Goal: Navigation & Orientation: Find specific page/section

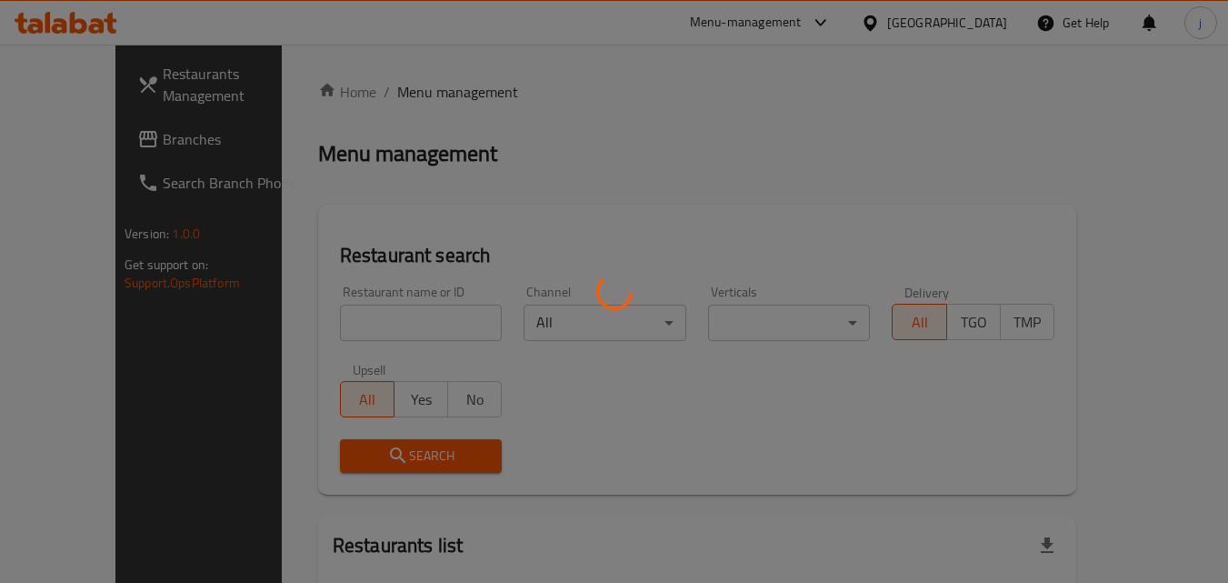
click at [46, 143] on div at bounding box center [614, 291] width 1228 height 583
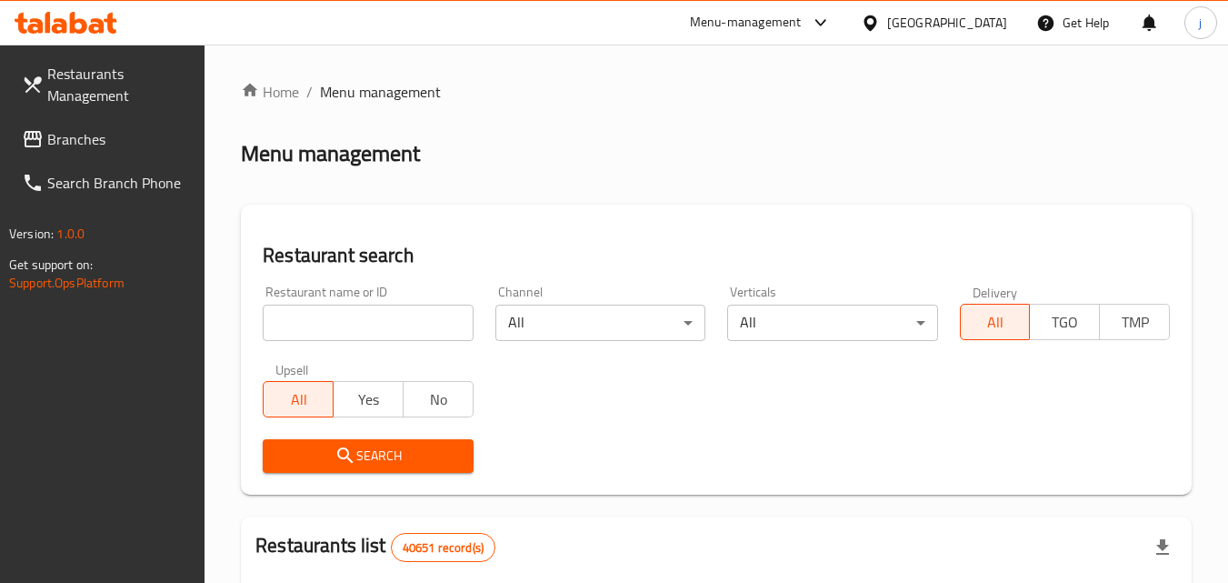
click at [66, 132] on span "Branches" at bounding box center [119, 139] width 144 height 22
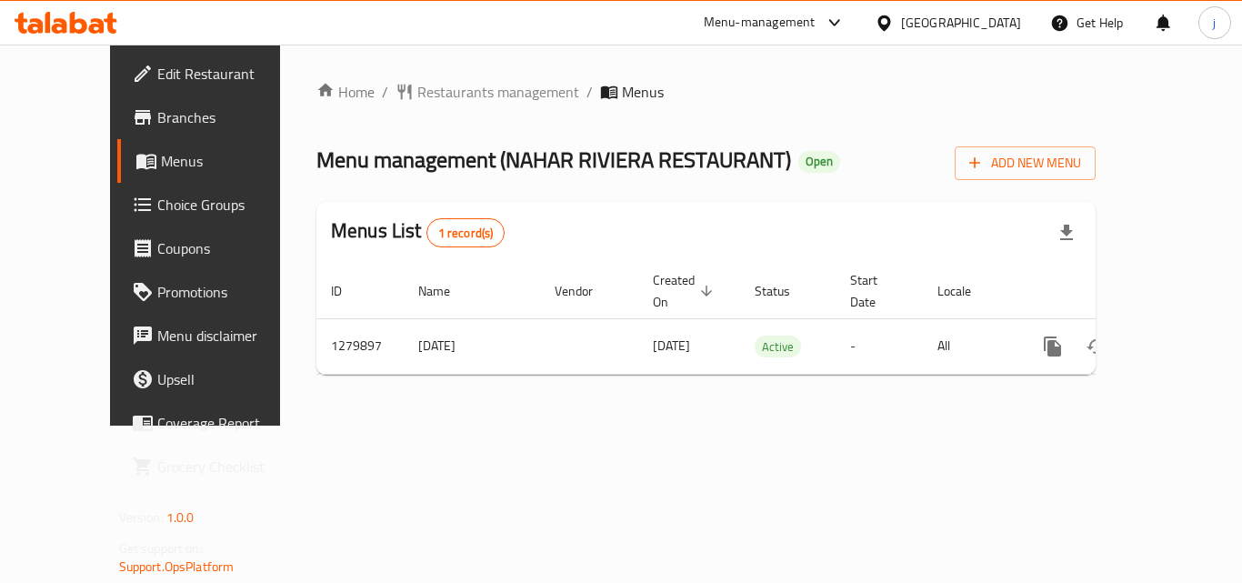
click at [925, 24] on div "[GEOGRAPHIC_DATA]" at bounding box center [961, 23] width 120 height 20
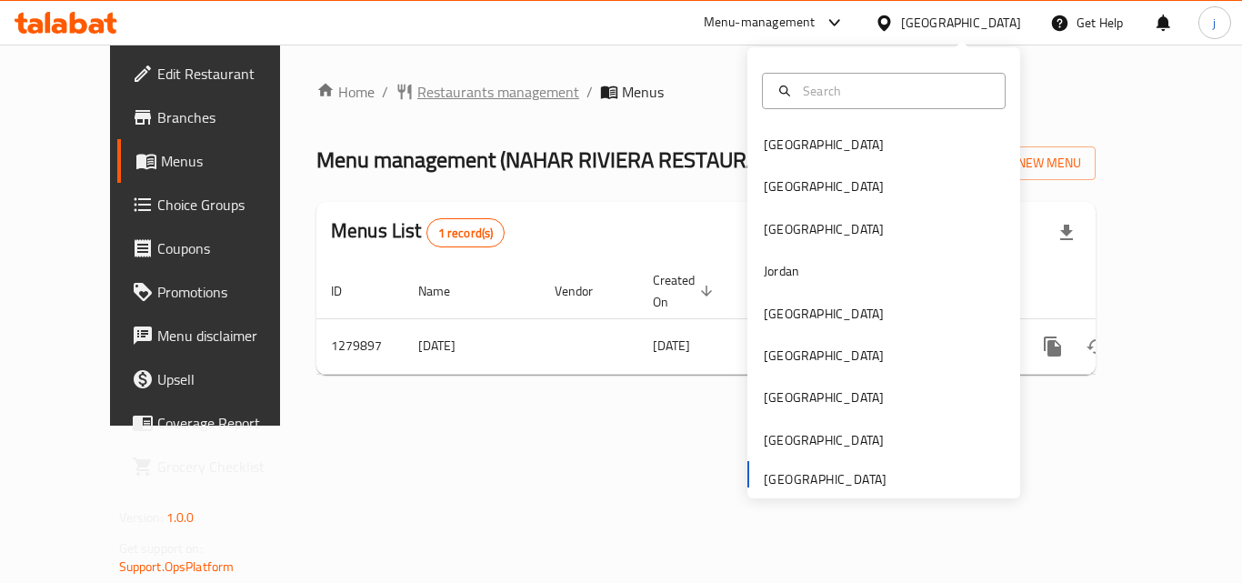
click at [417, 99] on span "Restaurants management" at bounding box center [498, 92] width 162 height 22
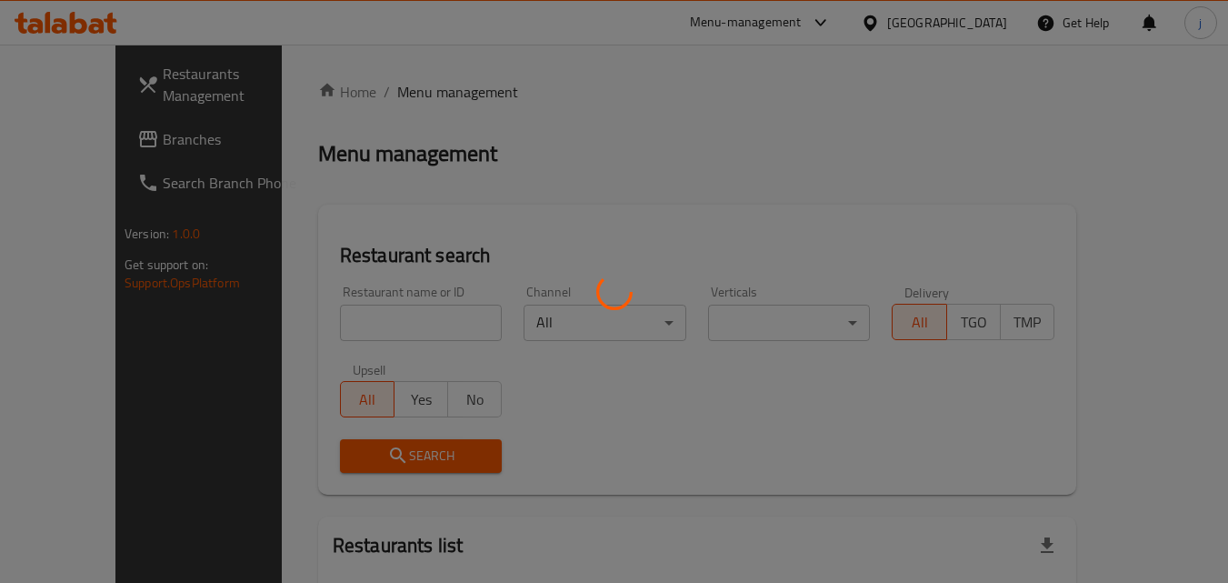
click at [68, 149] on div at bounding box center [614, 291] width 1228 height 583
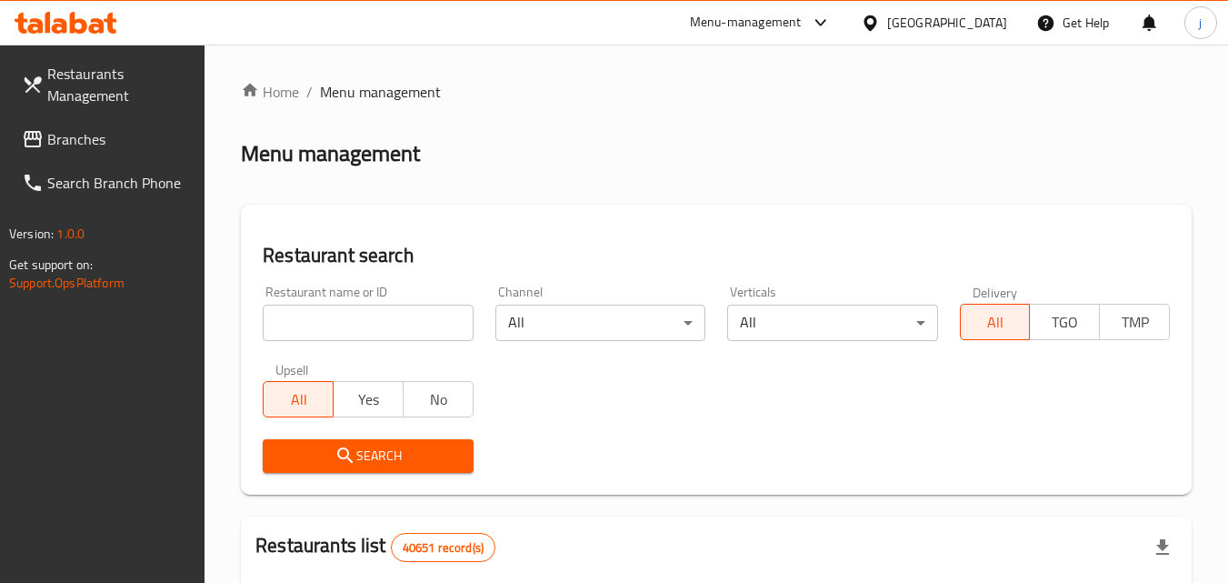
click at [68, 149] on span "Branches" at bounding box center [119, 139] width 144 height 22
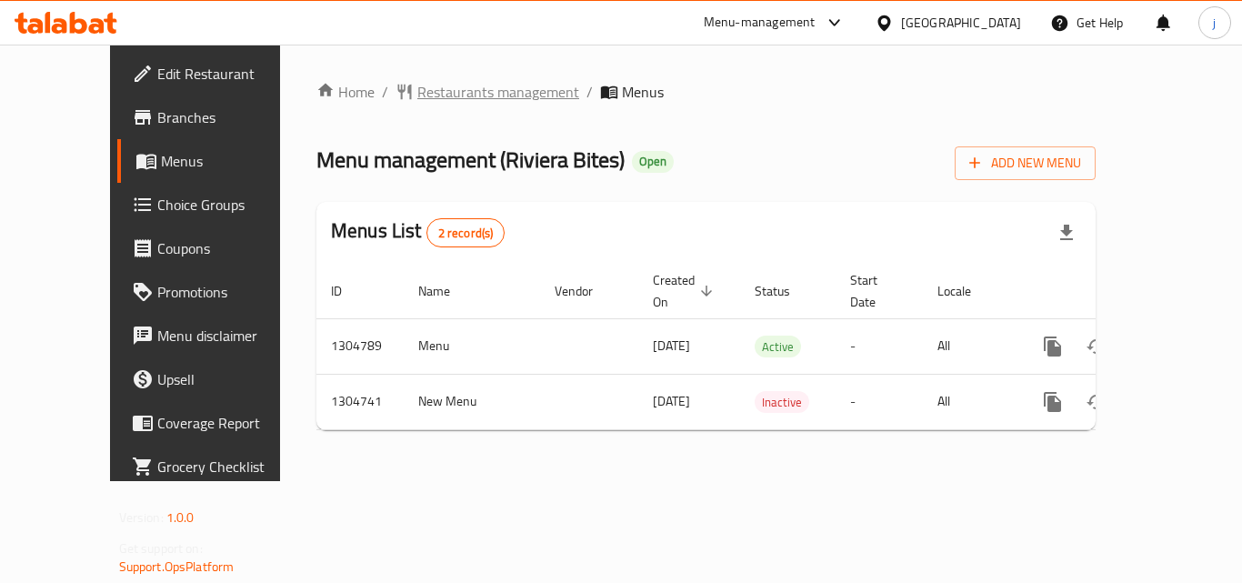
click at [466, 99] on span "Restaurants management" at bounding box center [498, 92] width 162 height 22
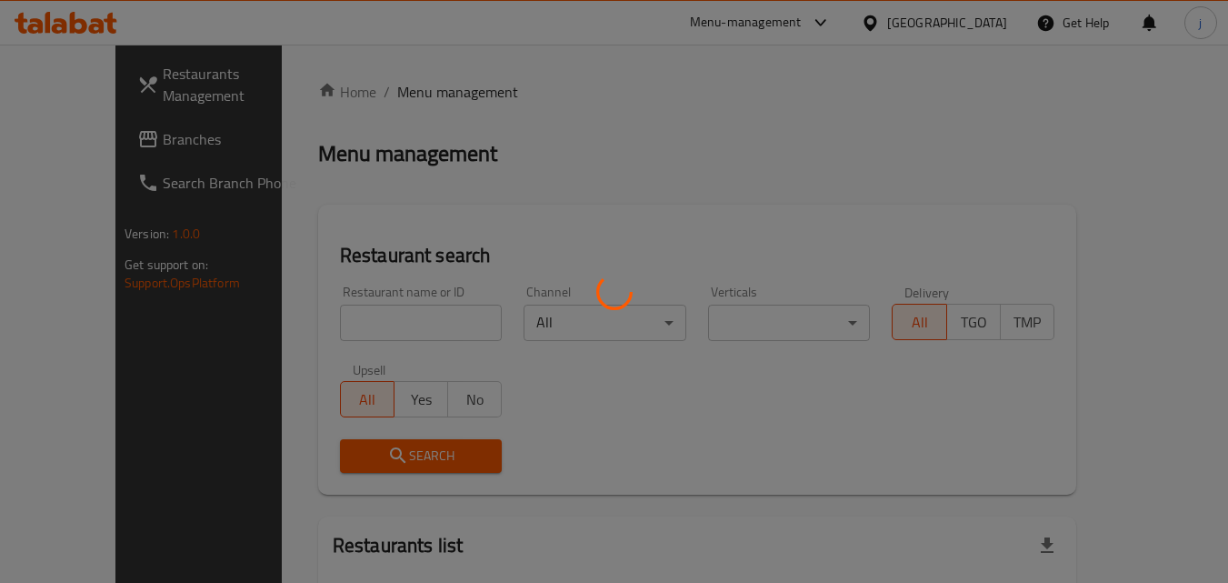
click at [65, 150] on div at bounding box center [614, 291] width 1228 height 583
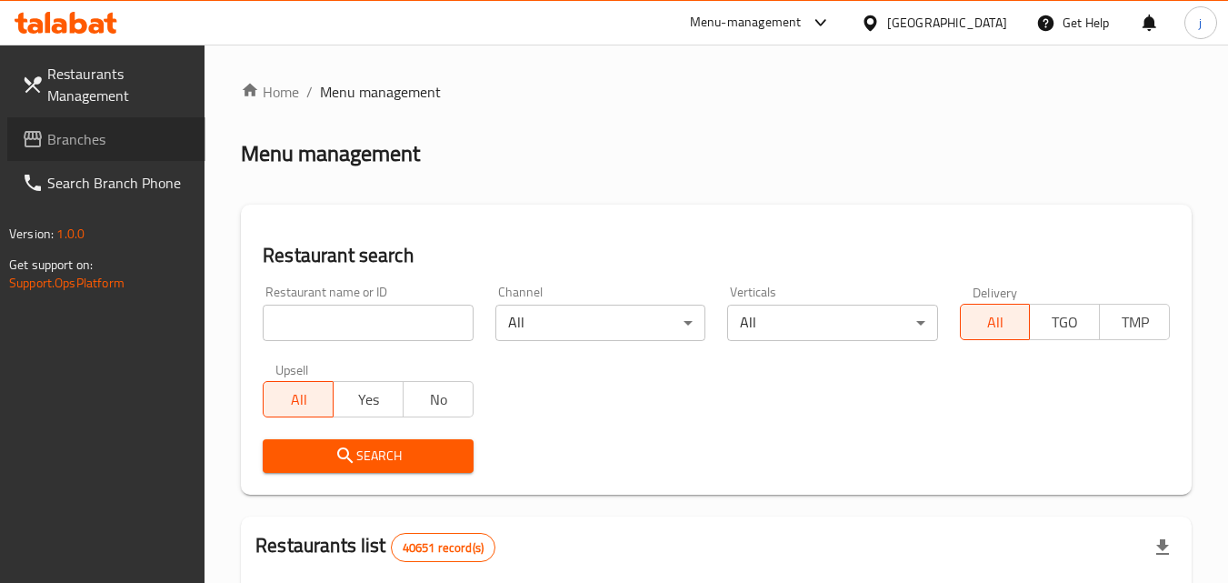
click at [65, 150] on span "Branches" at bounding box center [119, 139] width 144 height 22
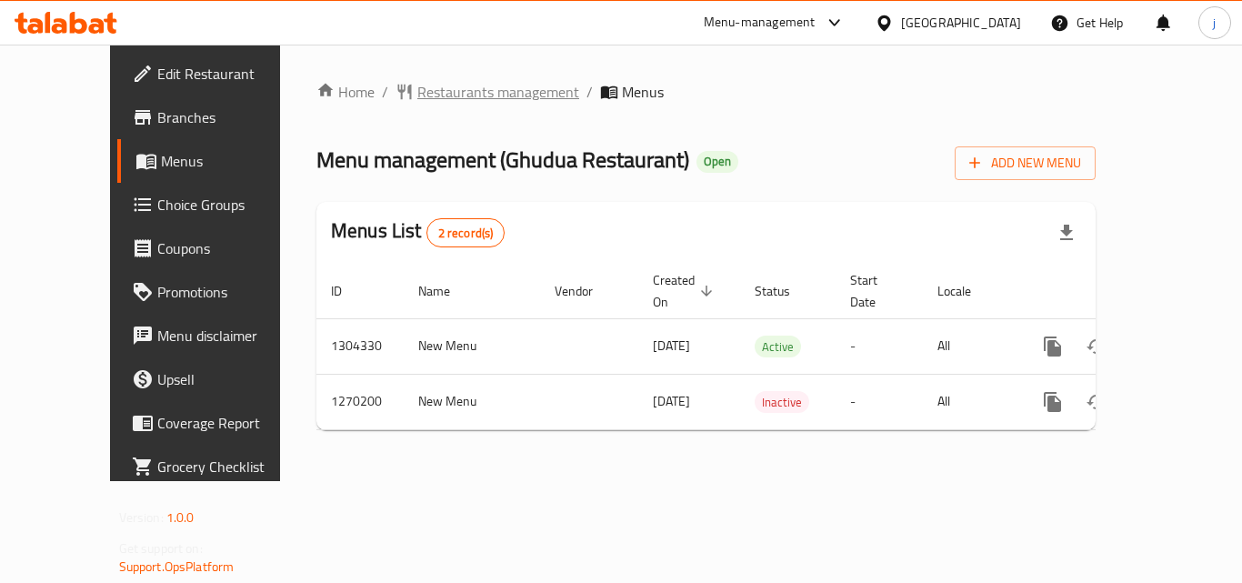
click at [456, 90] on span "Restaurants management" at bounding box center [498, 92] width 162 height 22
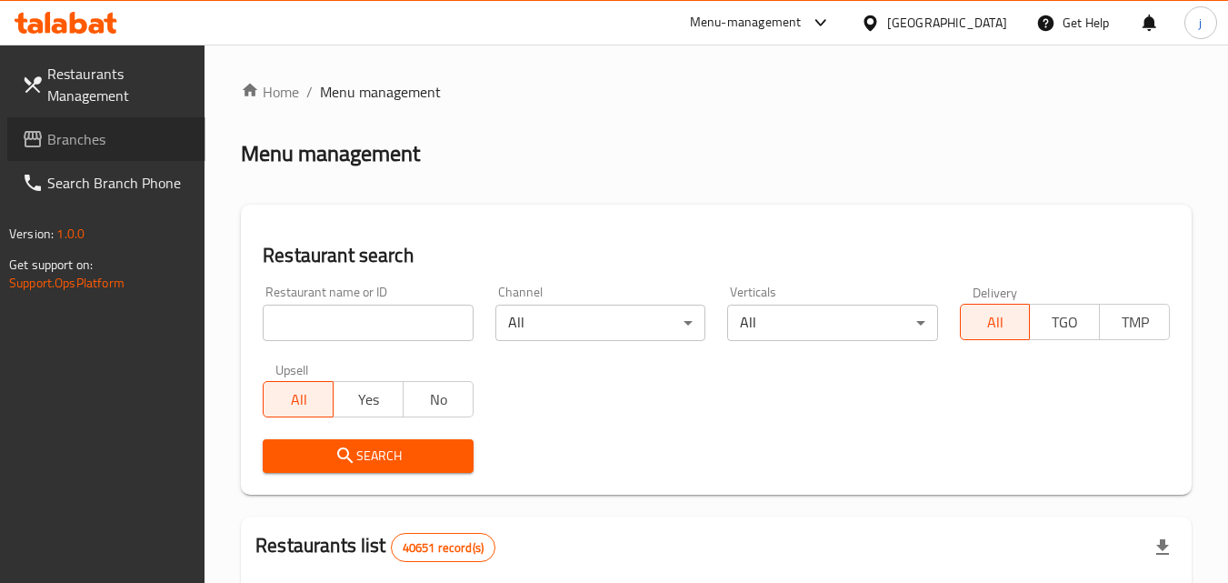
click at [109, 141] on span "Branches" at bounding box center [119, 139] width 144 height 22
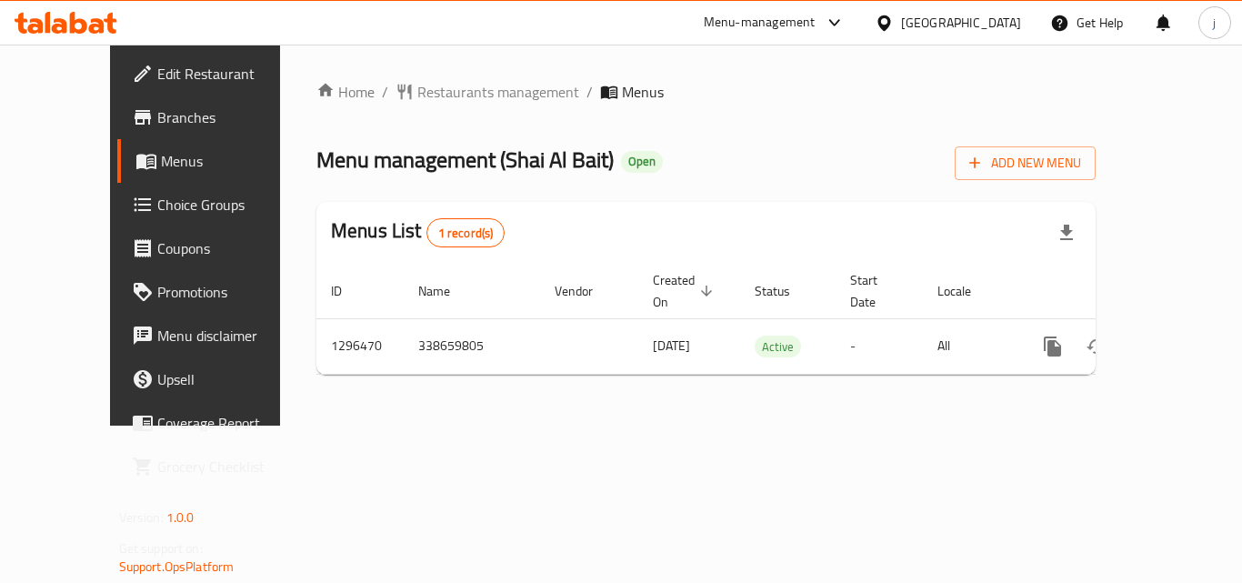
click at [948, 29] on div "[GEOGRAPHIC_DATA]" at bounding box center [961, 23] width 120 height 20
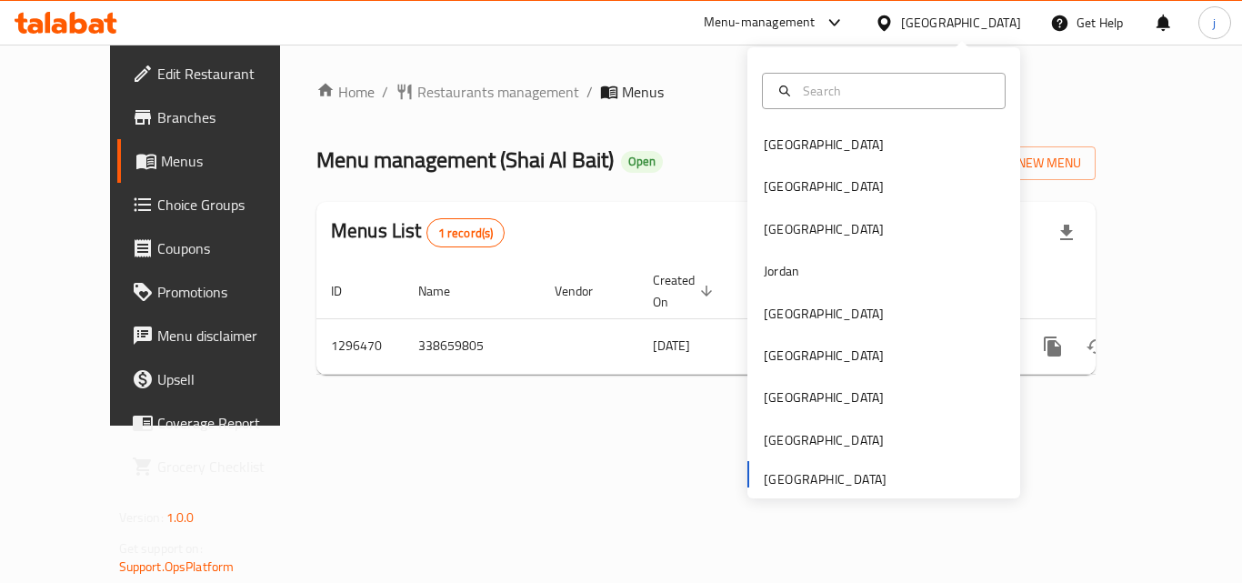
click at [730, 401] on div "Home / Restaurants management / Menus Menu management ( Shai Al Bait ) Open Add…" at bounding box center [706, 235] width 852 height 381
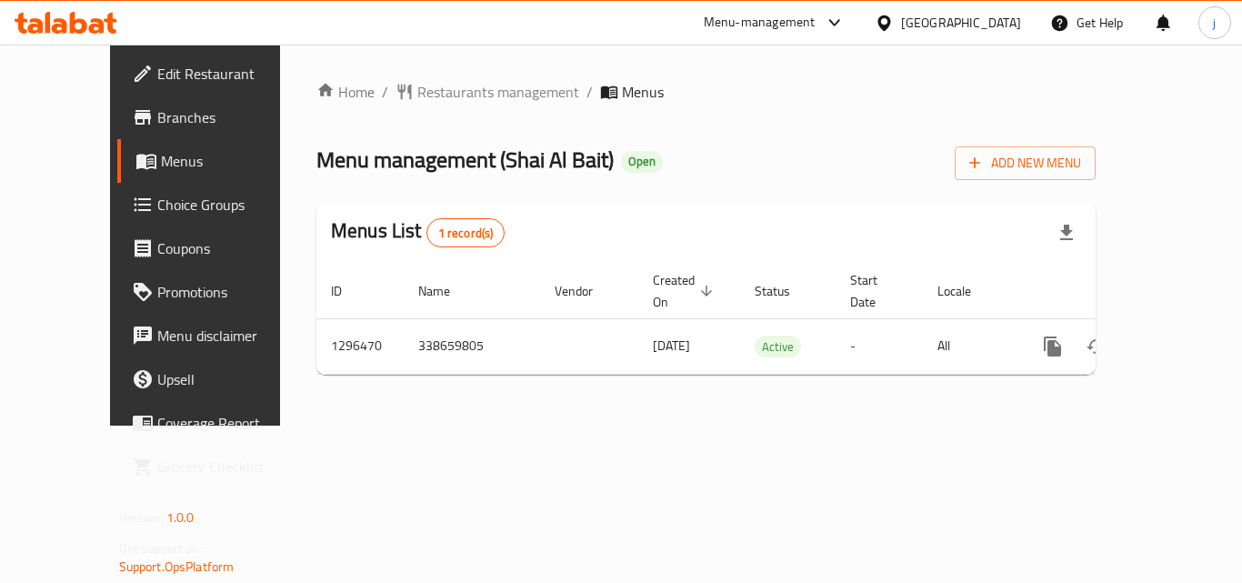
click at [900, 29] on div at bounding box center [888, 23] width 26 height 20
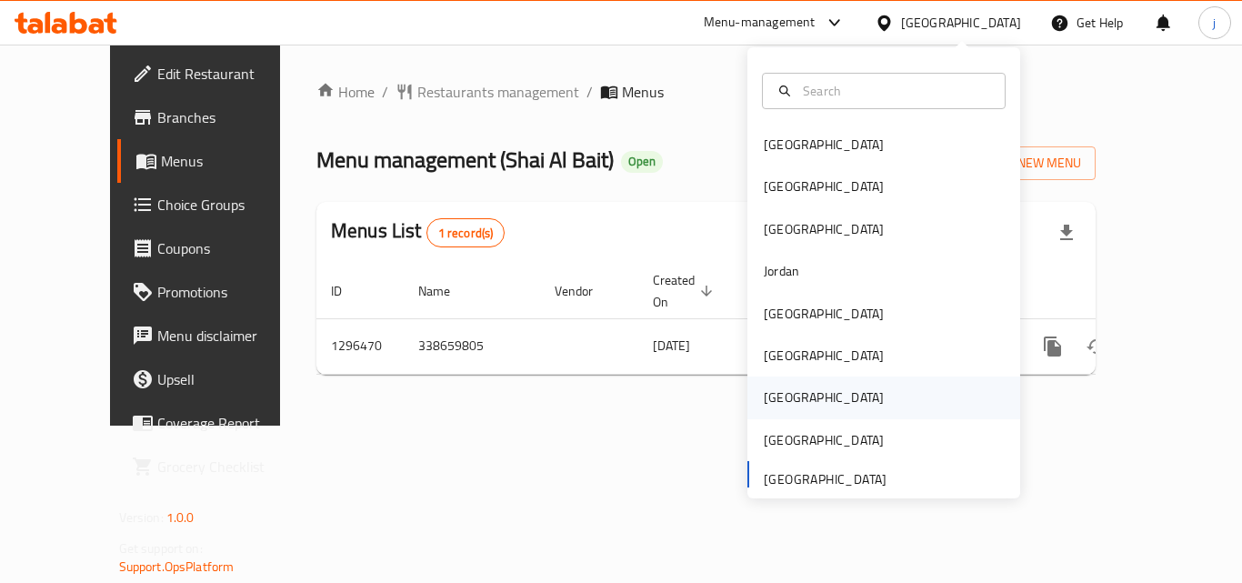
click at [787, 389] on div "[GEOGRAPHIC_DATA]" at bounding box center [823, 397] width 149 height 42
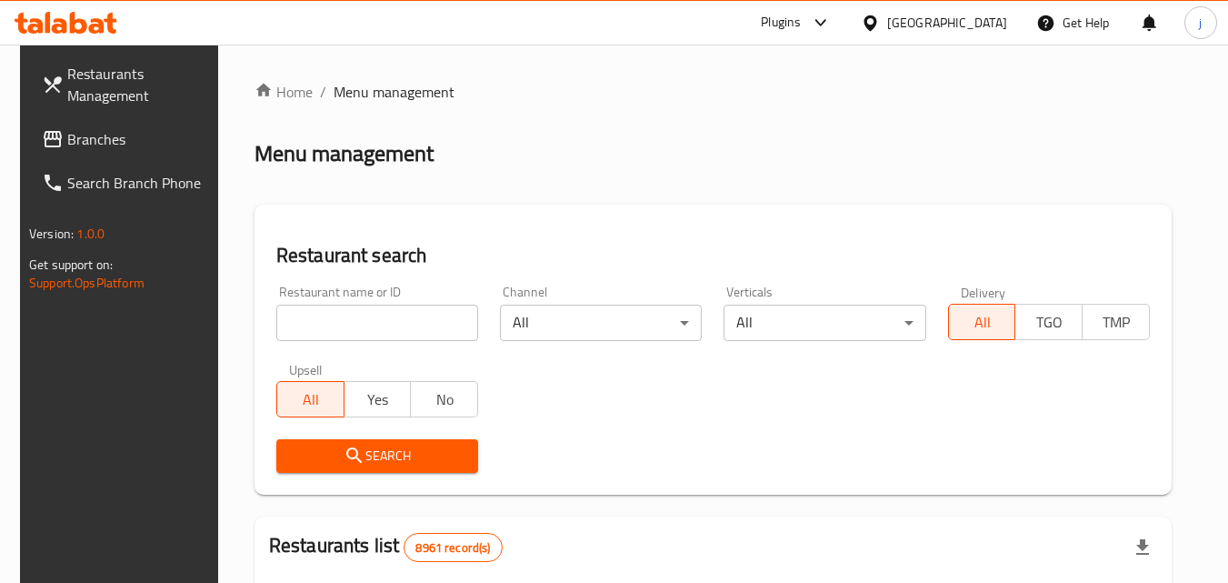
drag, startPoint x: 87, startPoint y: 147, endPoint x: 65, endPoint y: 147, distance: 21.8
click at [87, 147] on span "Branches" at bounding box center [139, 139] width 144 height 22
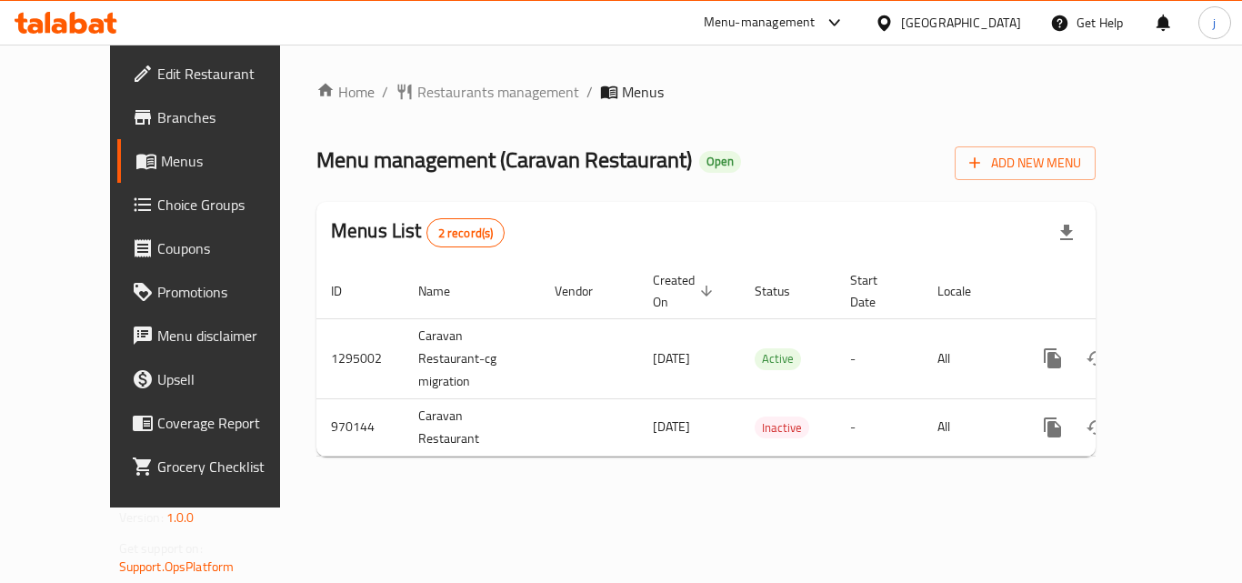
click at [890, 25] on icon at bounding box center [883, 22] width 13 height 15
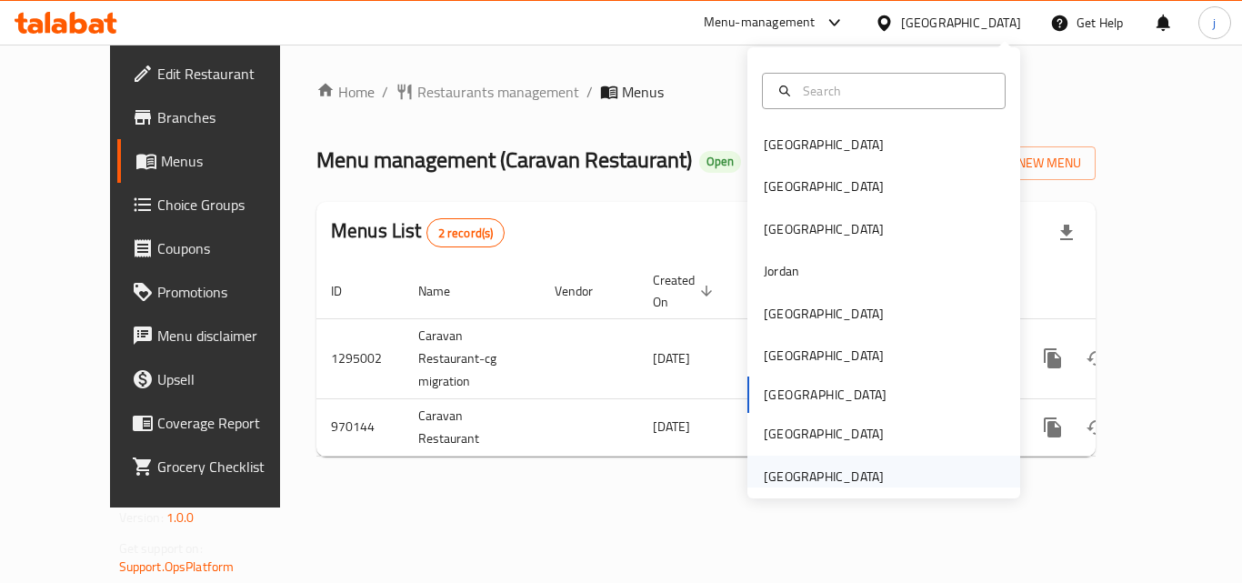
click at [822, 473] on div "[GEOGRAPHIC_DATA]" at bounding box center [824, 476] width 120 height 20
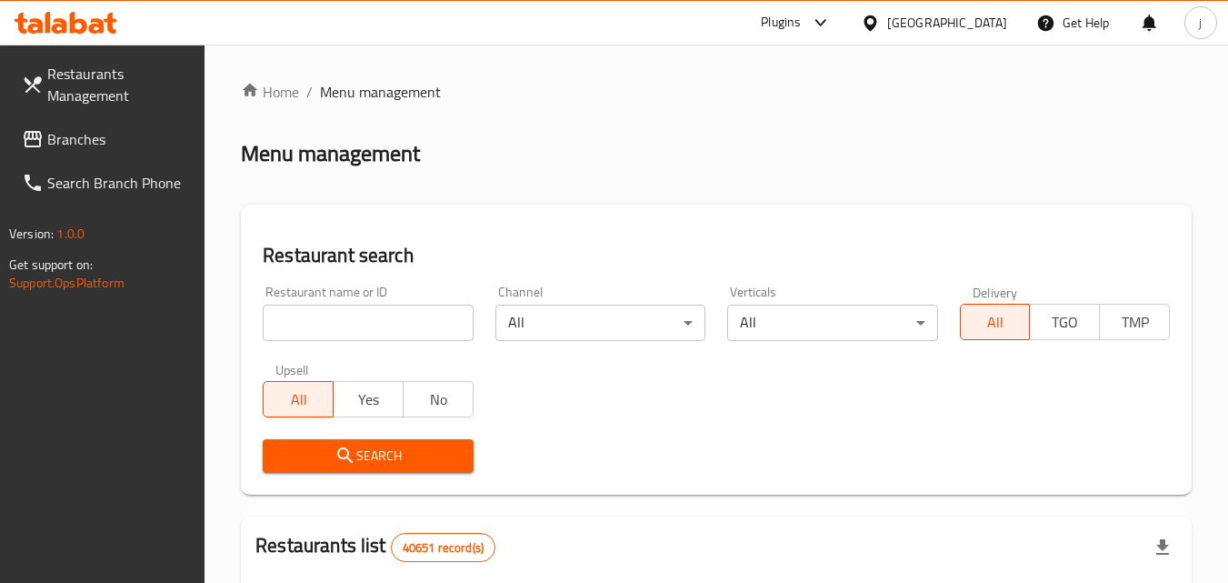
click at [98, 130] on span "Branches" at bounding box center [119, 139] width 144 height 22
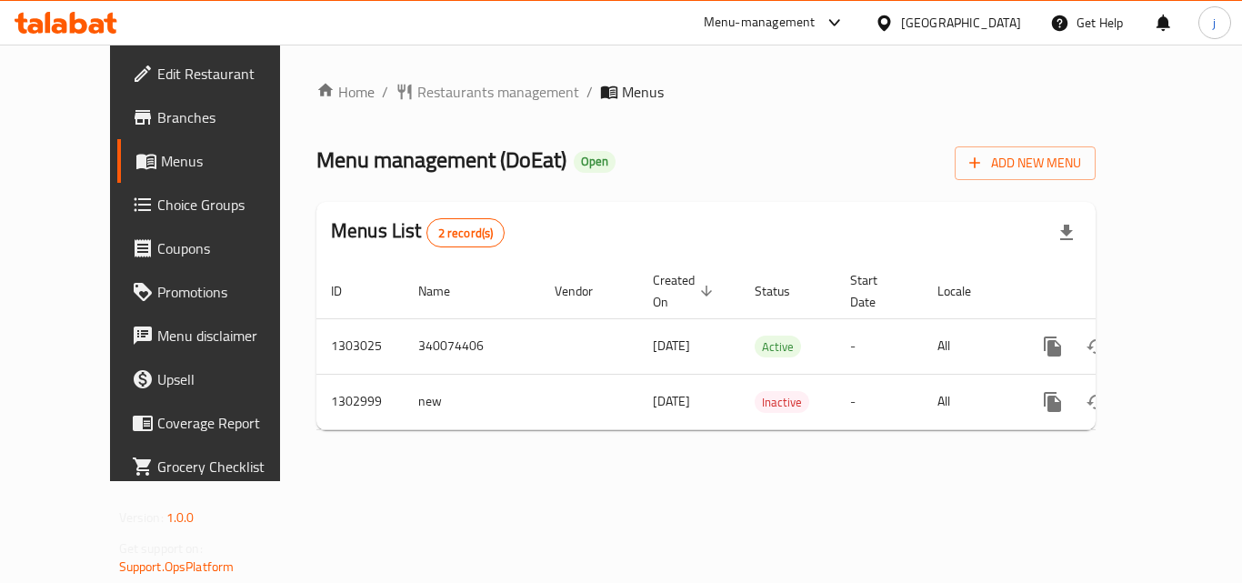
click at [157, 63] on span "Edit Restaurant" at bounding box center [229, 74] width 145 height 22
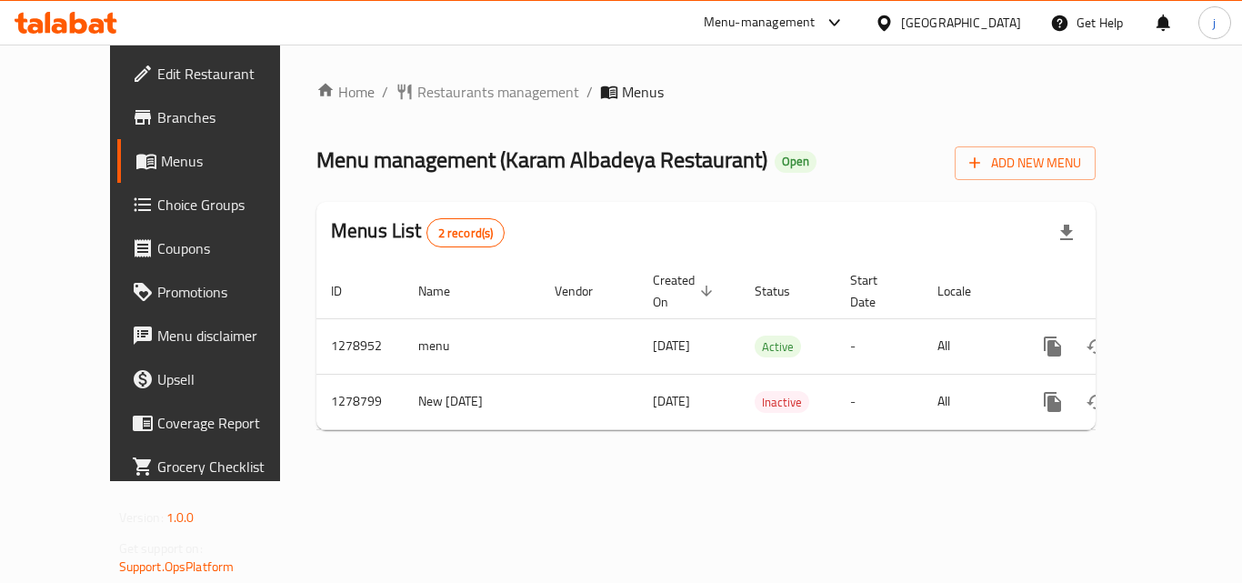
click at [952, 38] on div "[GEOGRAPHIC_DATA]" at bounding box center [947, 23] width 175 height 44
click at [919, 28] on div "[GEOGRAPHIC_DATA]" at bounding box center [961, 23] width 120 height 20
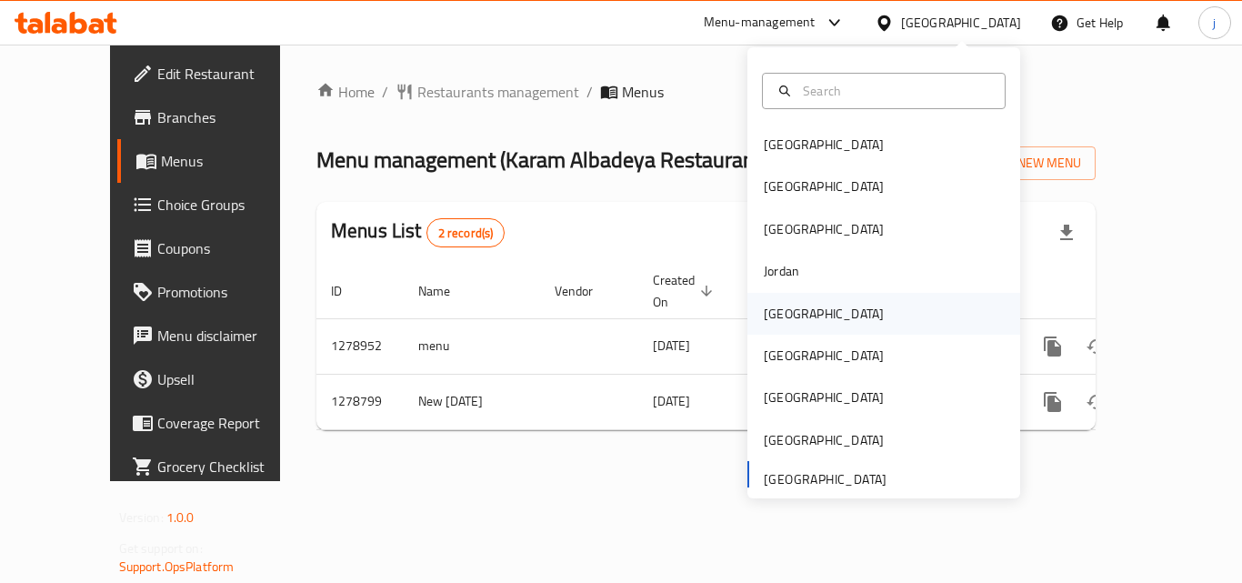
click at [770, 326] on div "Kuwait" at bounding box center [823, 314] width 149 height 42
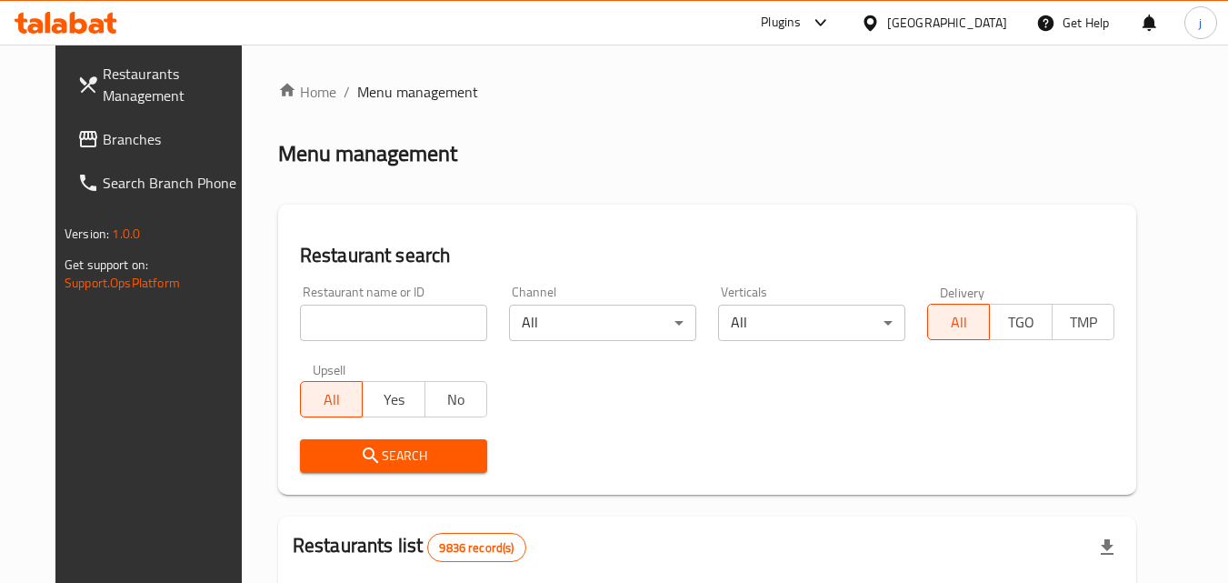
click at [129, 164] on link "Search Branch Phone" at bounding box center [162, 183] width 198 height 44
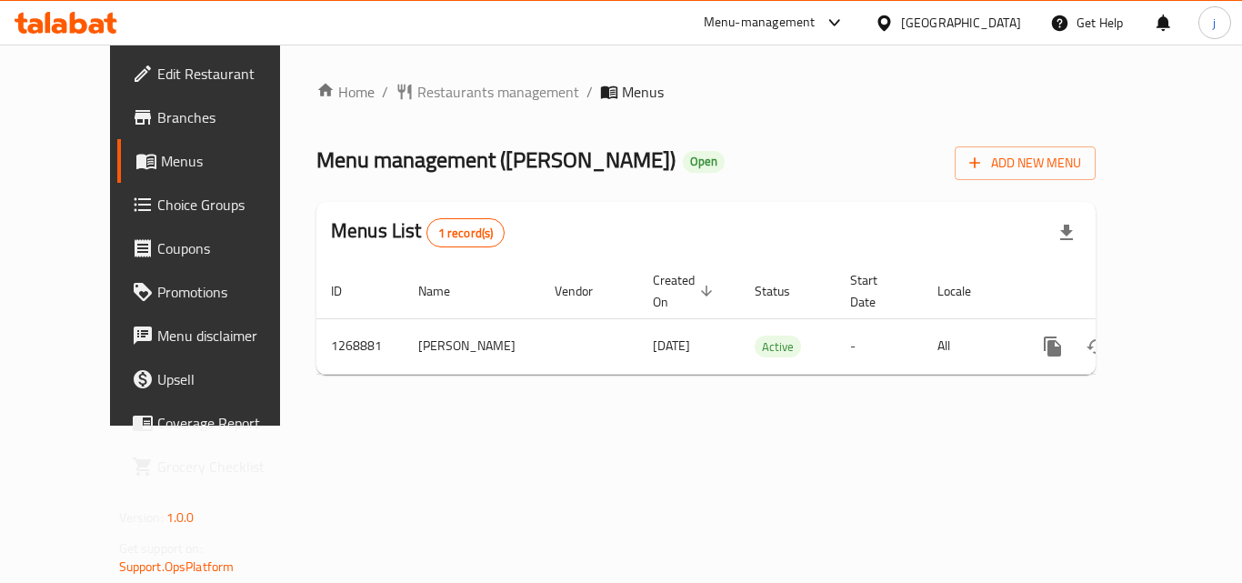
click at [890, 26] on icon at bounding box center [883, 22] width 13 height 15
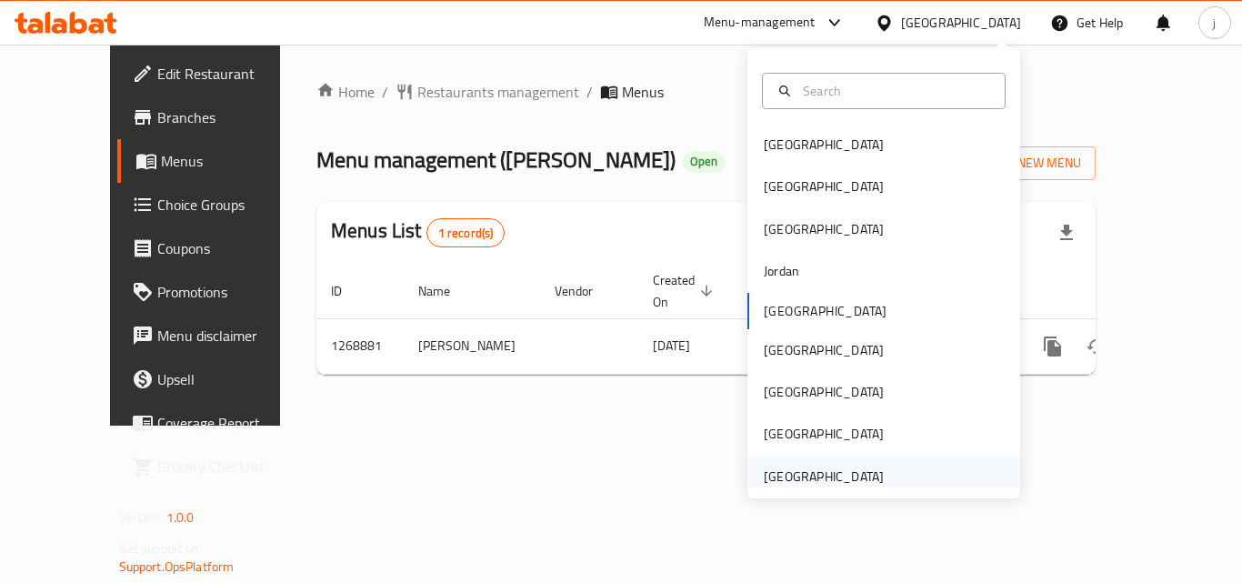
click at [834, 474] on div "[GEOGRAPHIC_DATA]" at bounding box center [824, 476] width 120 height 20
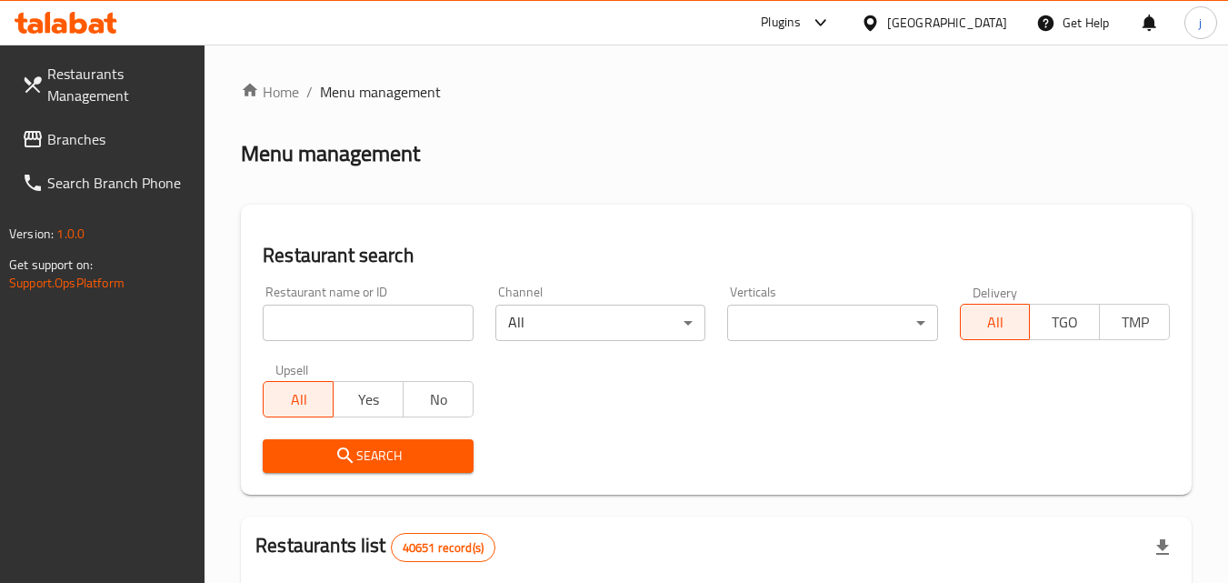
click at [110, 141] on span "Branches" at bounding box center [119, 139] width 144 height 22
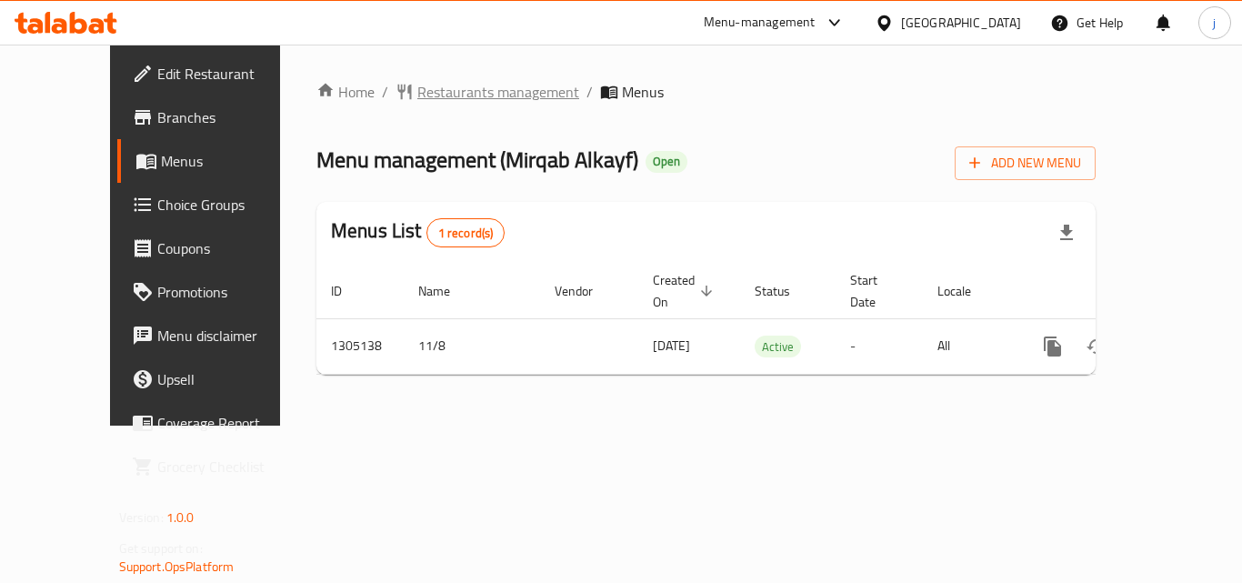
click at [469, 101] on span "Restaurants management" at bounding box center [498, 92] width 162 height 22
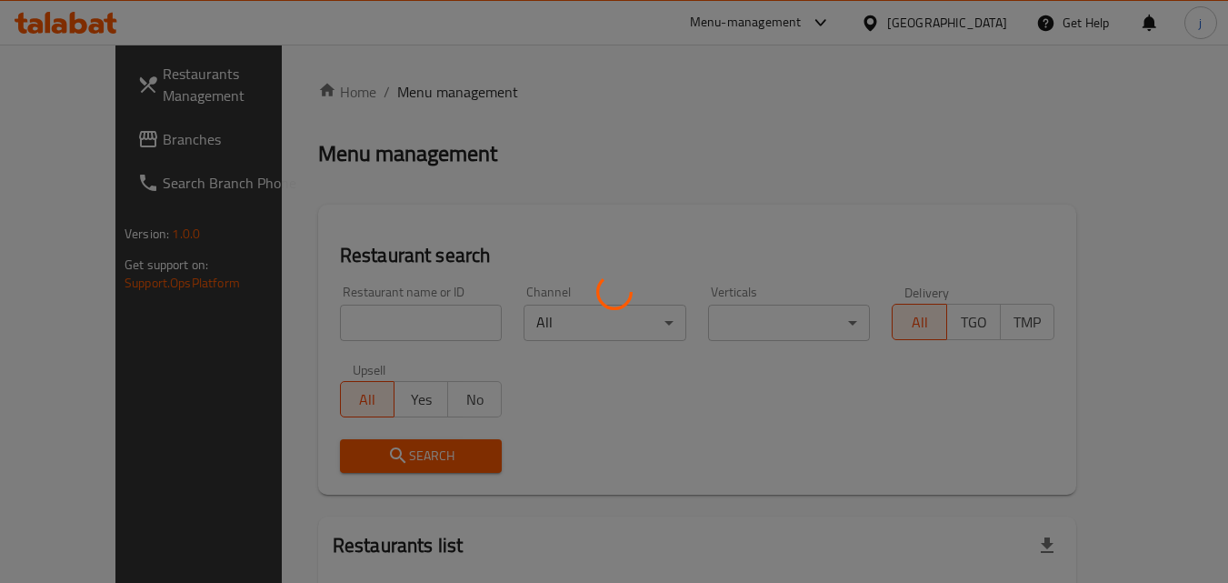
click at [68, 117] on div at bounding box center [614, 291] width 1228 height 583
click at [64, 130] on div at bounding box center [614, 291] width 1228 height 583
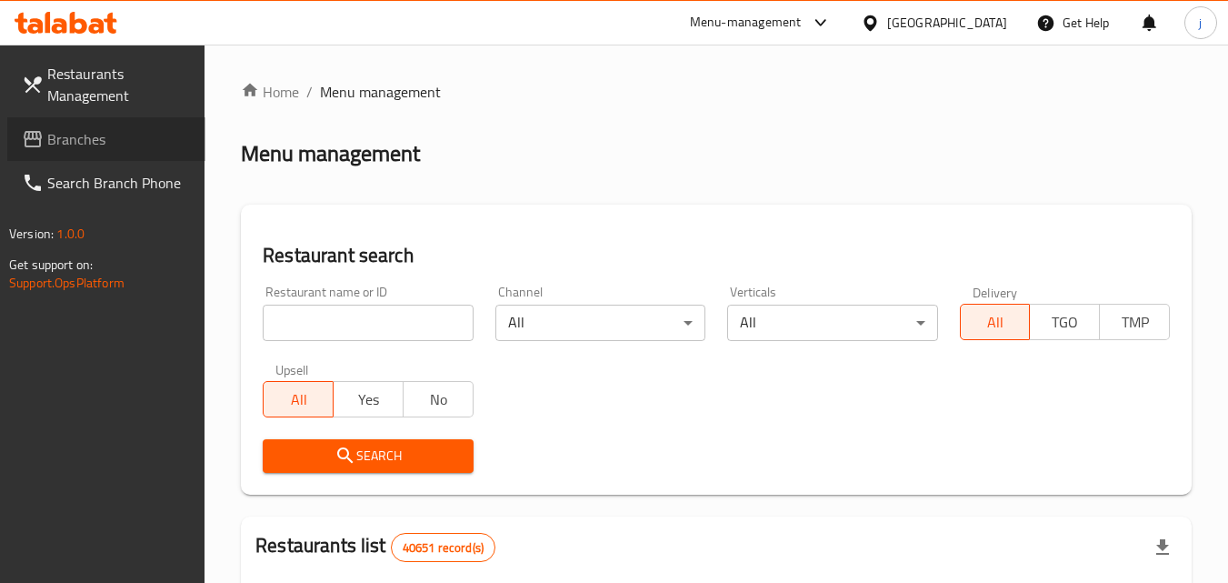
click at [64, 140] on span "Branches" at bounding box center [119, 139] width 144 height 22
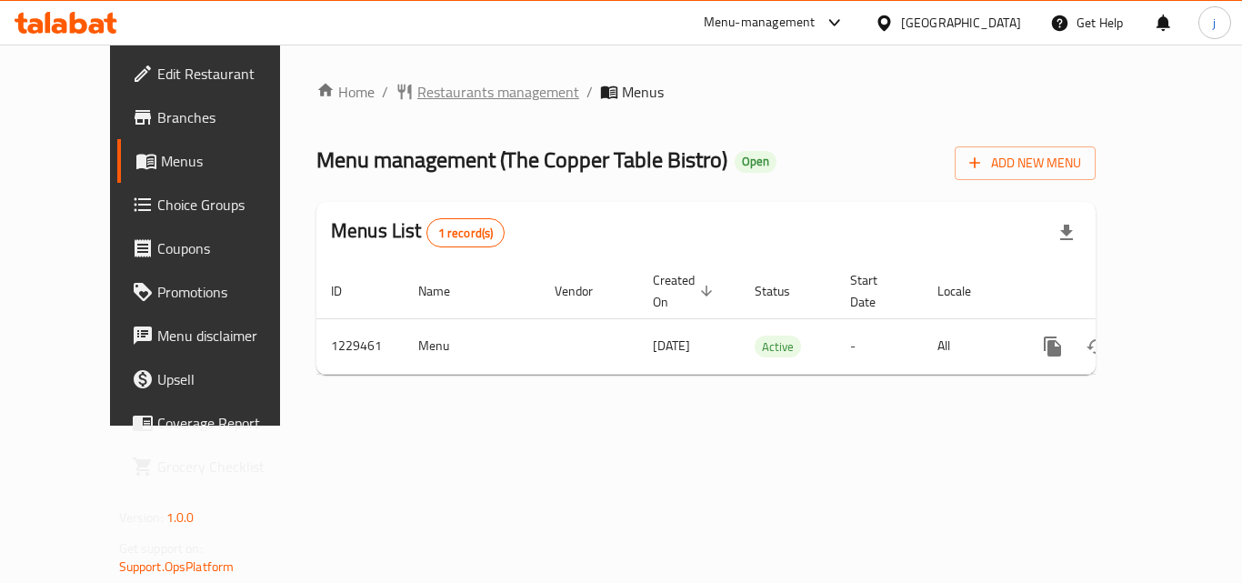
click at [445, 91] on span "Restaurants management" at bounding box center [498, 92] width 162 height 22
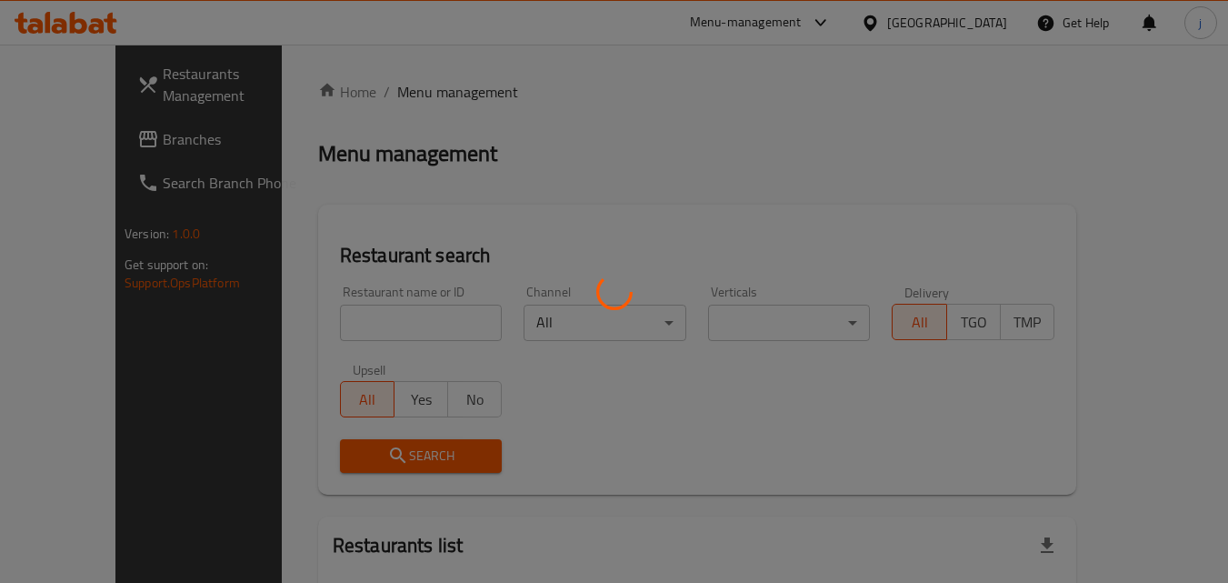
click at [104, 131] on div at bounding box center [614, 291] width 1228 height 583
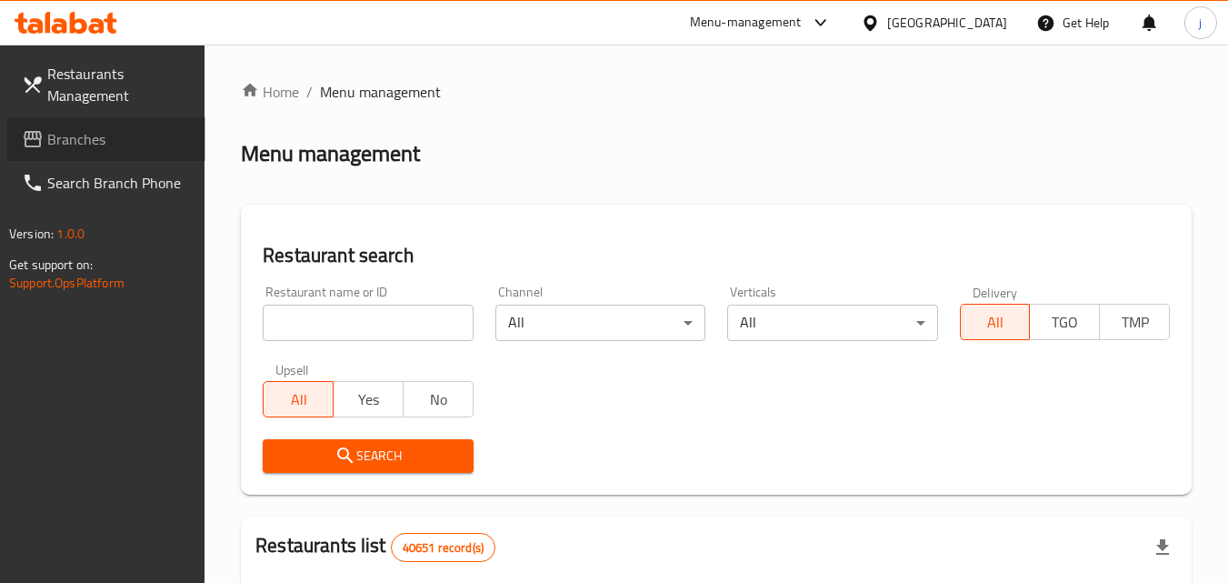
click at [79, 145] on span "Branches" at bounding box center [119, 139] width 144 height 22
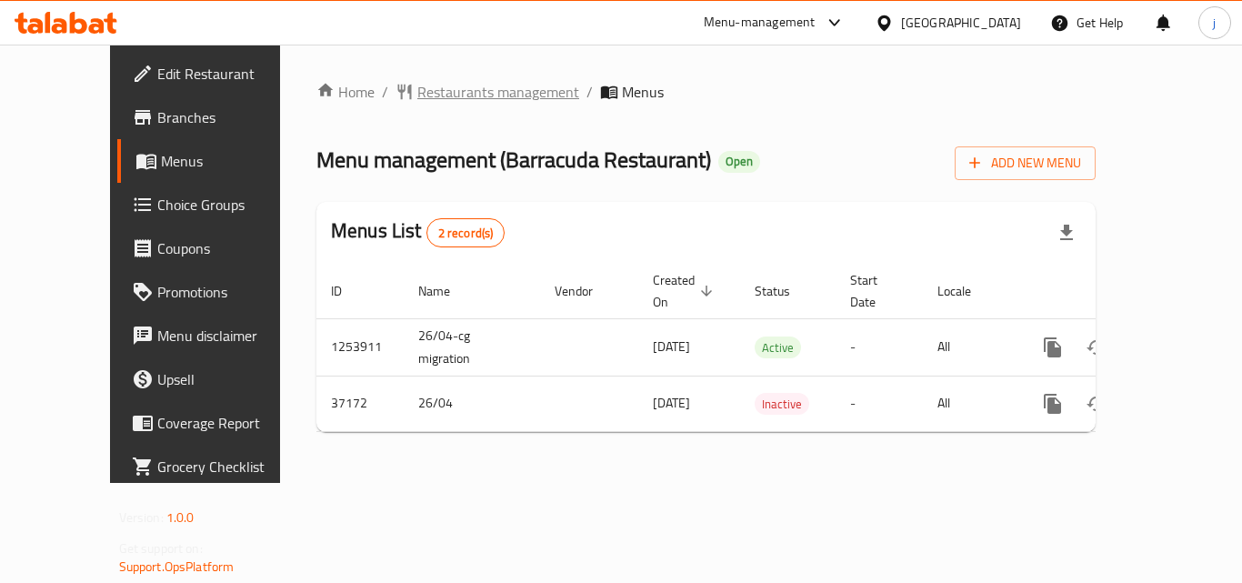
click at [475, 86] on span "Restaurants management" at bounding box center [498, 92] width 162 height 22
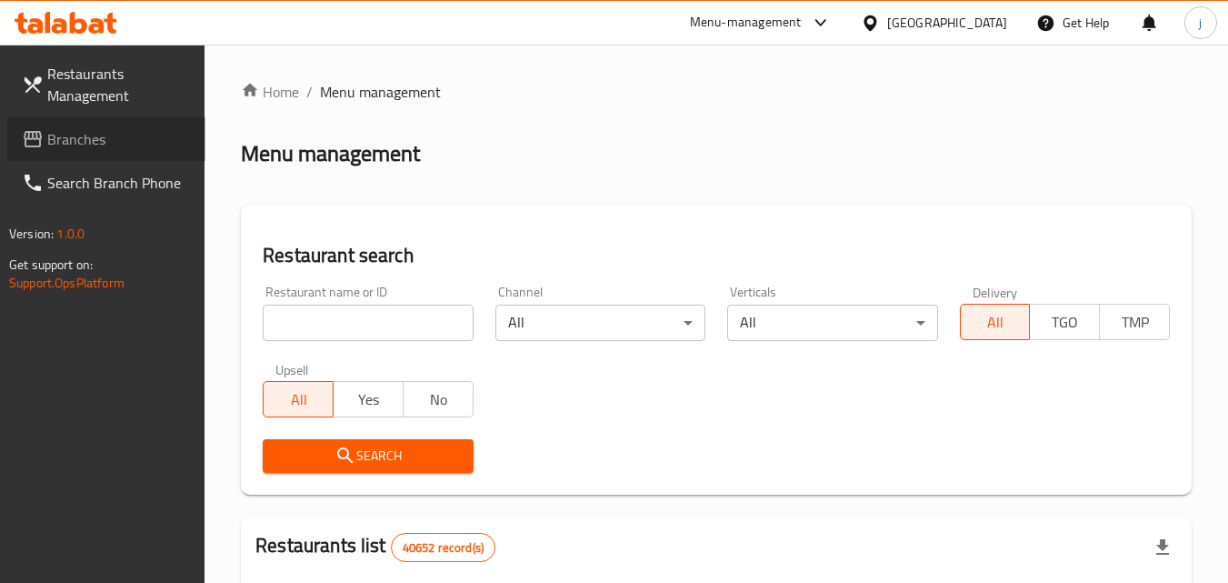
click at [90, 139] on span "Branches" at bounding box center [119, 139] width 144 height 22
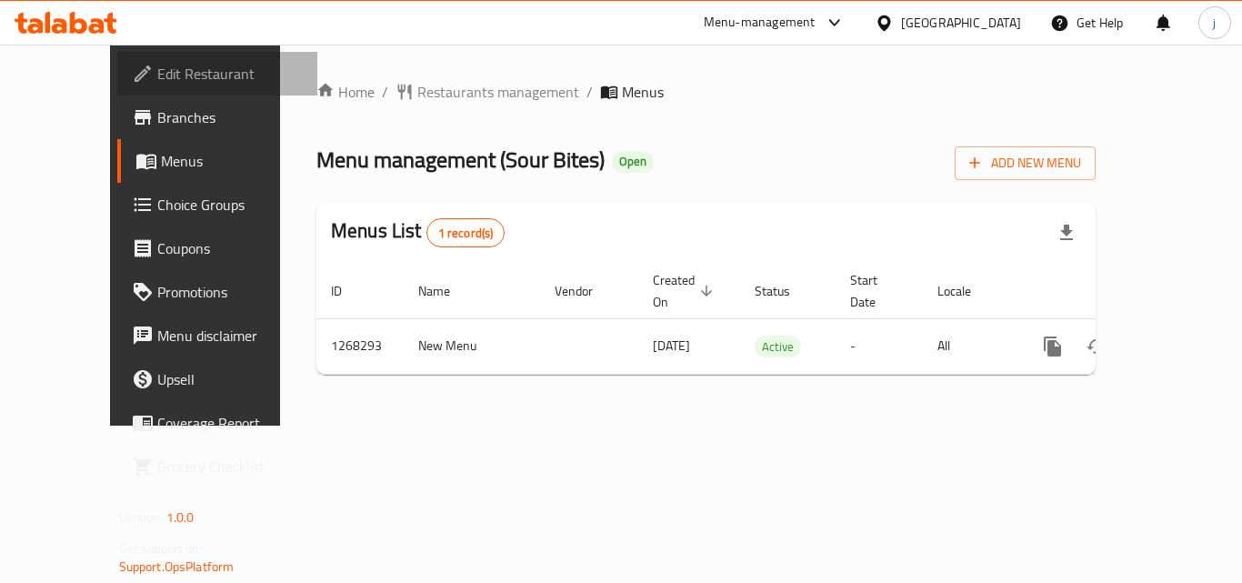
click at [157, 65] on span "Edit Restaurant" at bounding box center [229, 74] width 145 height 22
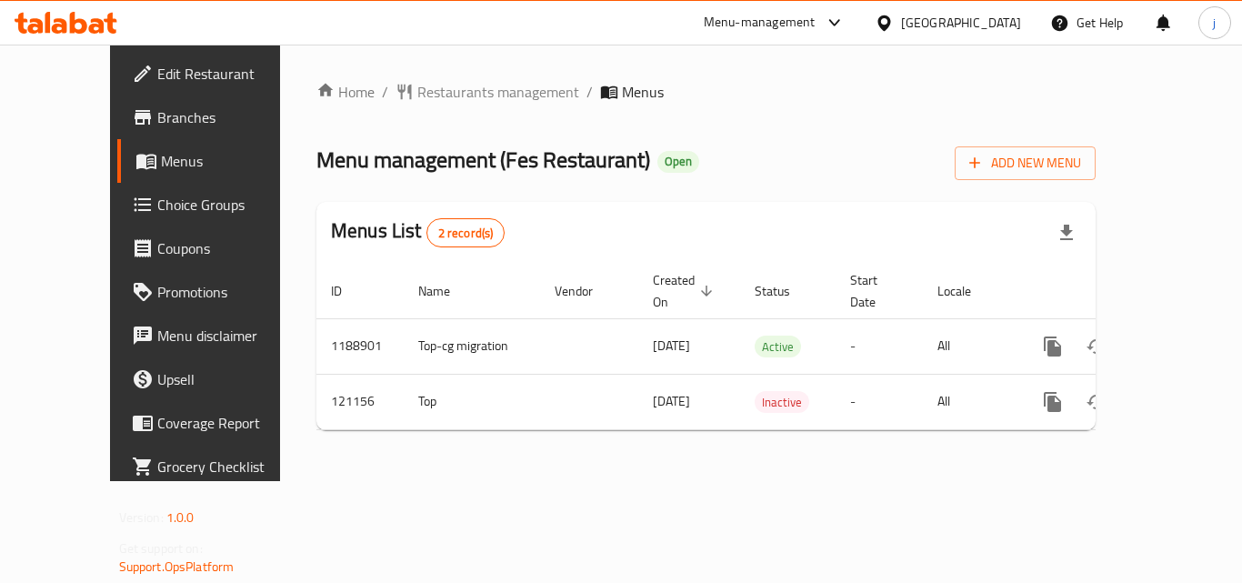
click at [990, 24] on div "Qatar" at bounding box center [961, 23] width 120 height 20
click at [420, 92] on span "Restaurants management" at bounding box center [498, 92] width 162 height 22
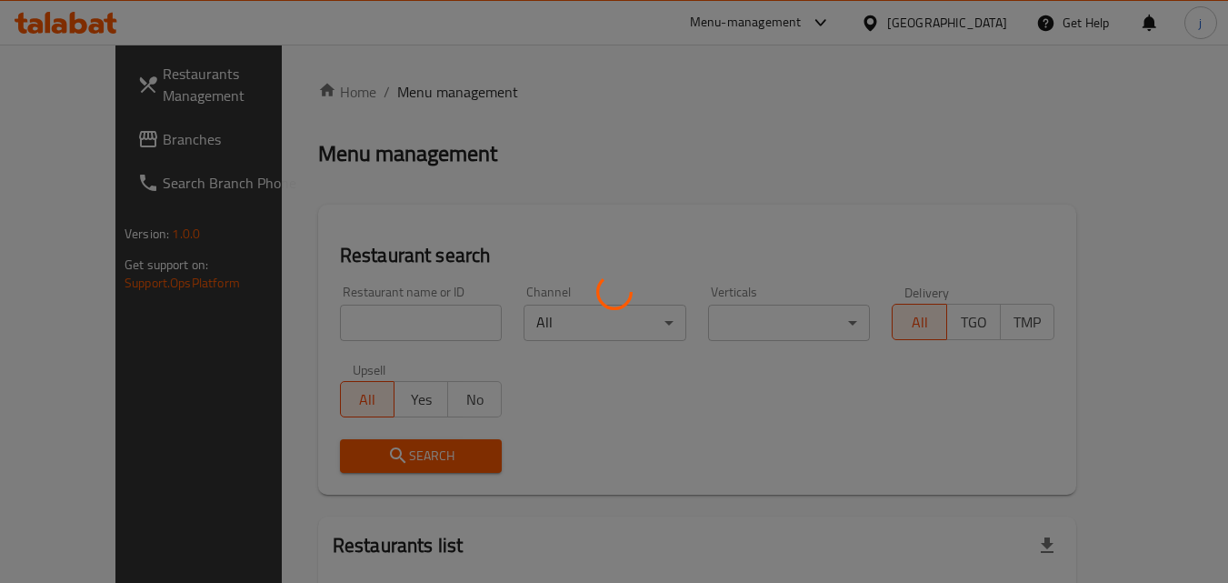
click at [82, 142] on div at bounding box center [614, 291] width 1228 height 583
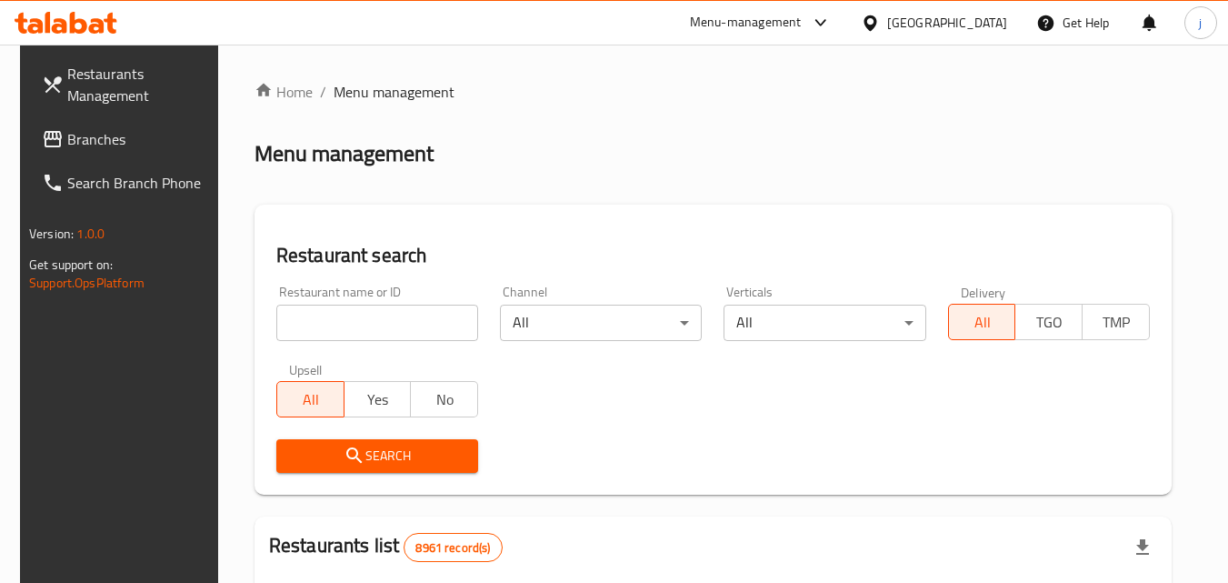
click at [82, 142] on span "Branches" at bounding box center [139, 139] width 144 height 22
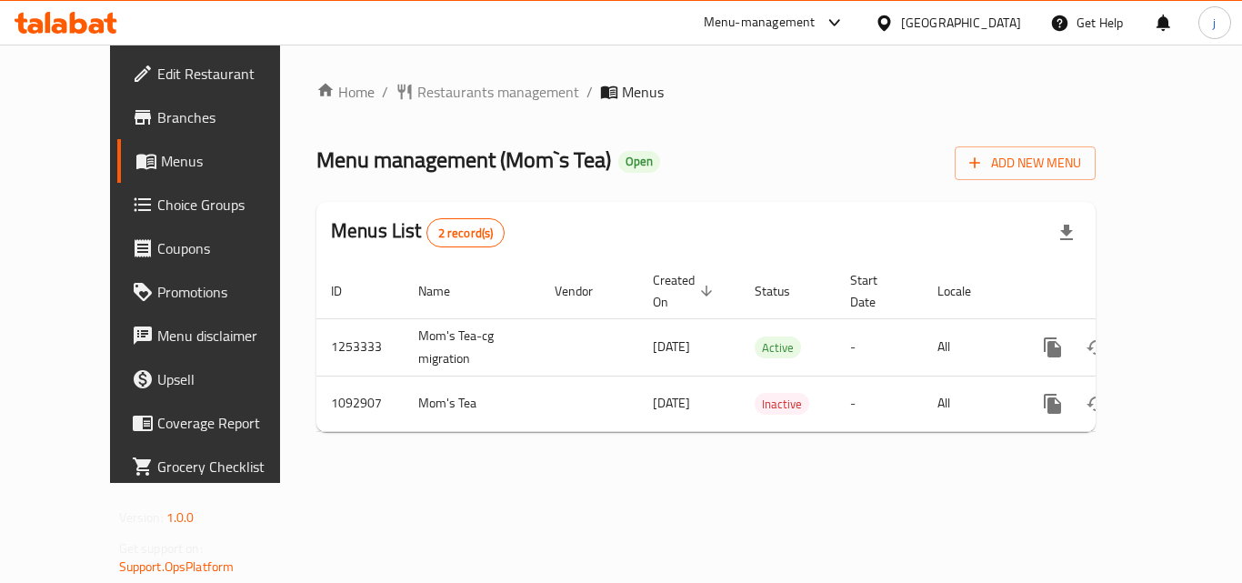
click at [894, 22] on icon at bounding box center [884, 23] width 19 height 19
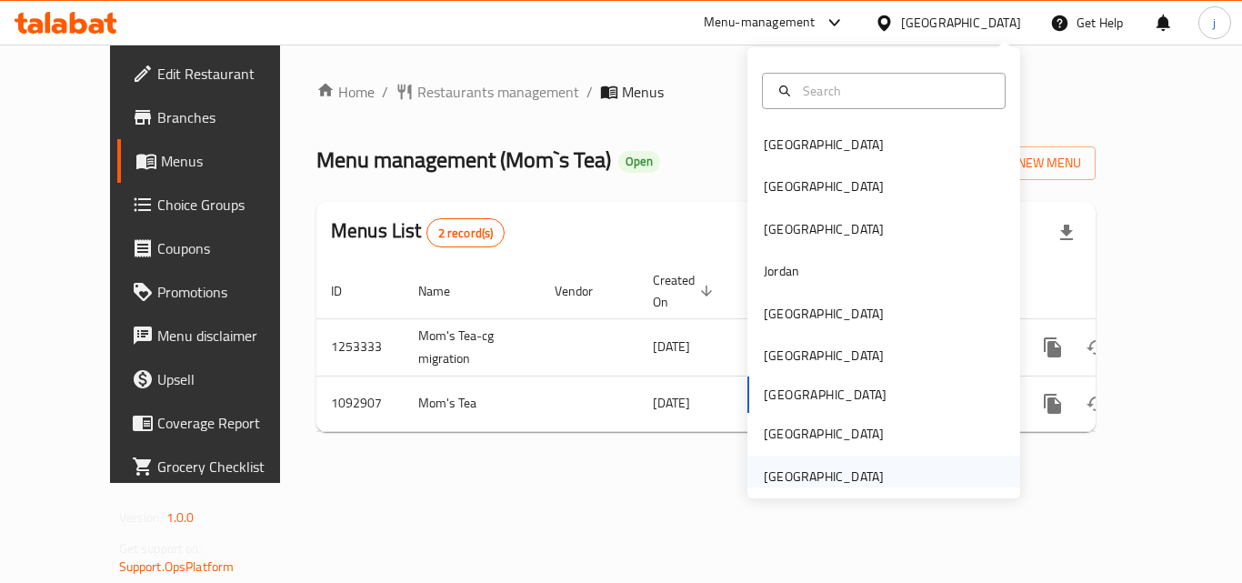
click at [801, 485] on div "[GEOGRAPHIC_DATA]" at bounding box center [824, 476] width 120 height 20
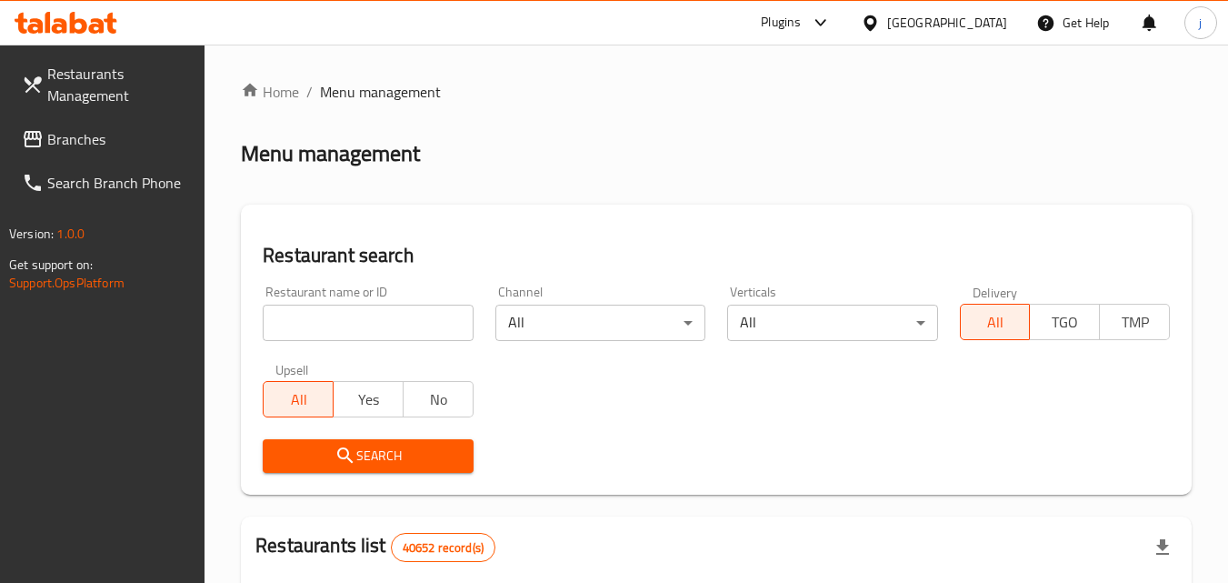
click at [103, 128] on span "Branches" at bounding box center [119, 139] width 144 height 22
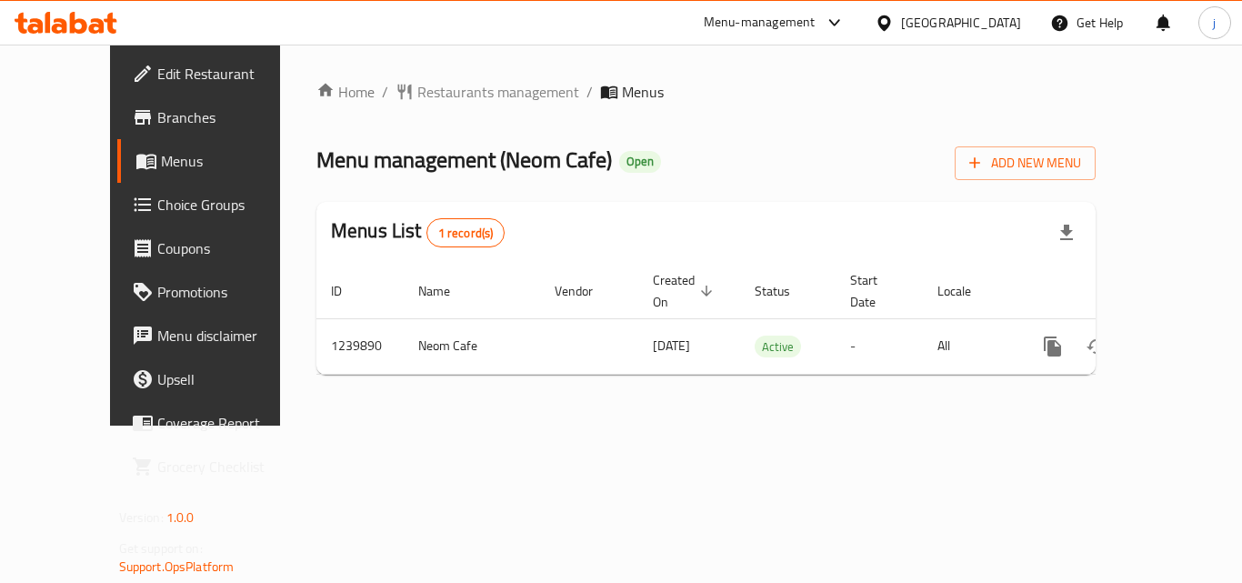
click at [407, 75] on div "Home / Restaurants management / Menus Menu management ( Neom Cafe ) Open Add Ne…" at bounding box center [706, 235] width 852 height 381
click at [499, 88] on span "Restaurants management" at bounding box center [498, 92] width 162 height 22
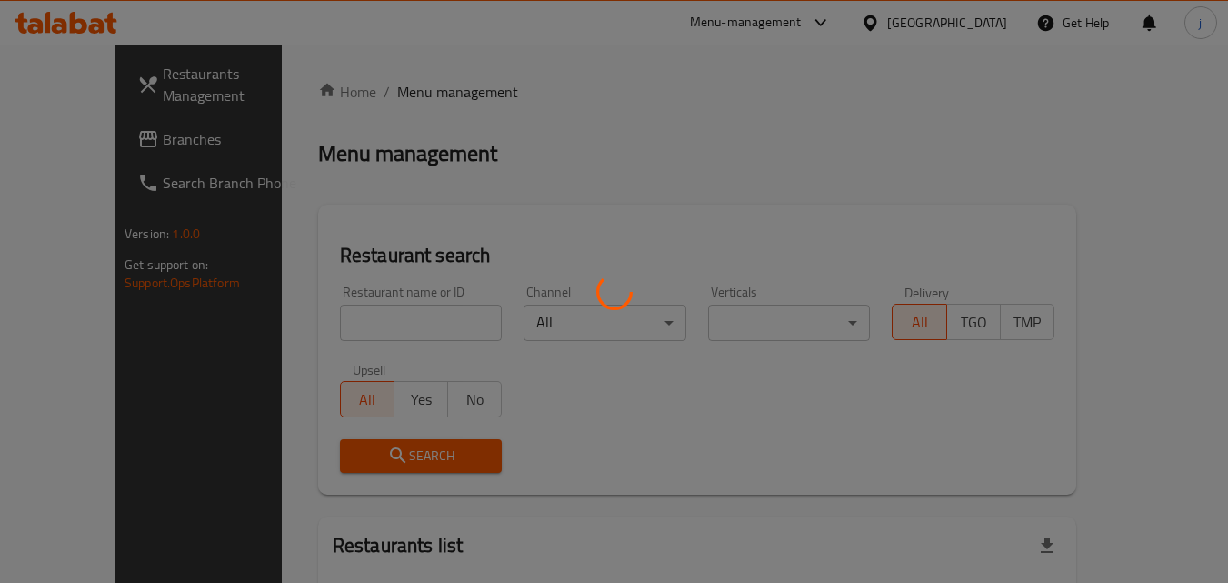
click at [127, 124] on div at bounding box center [614, 291] width 1228 height 583
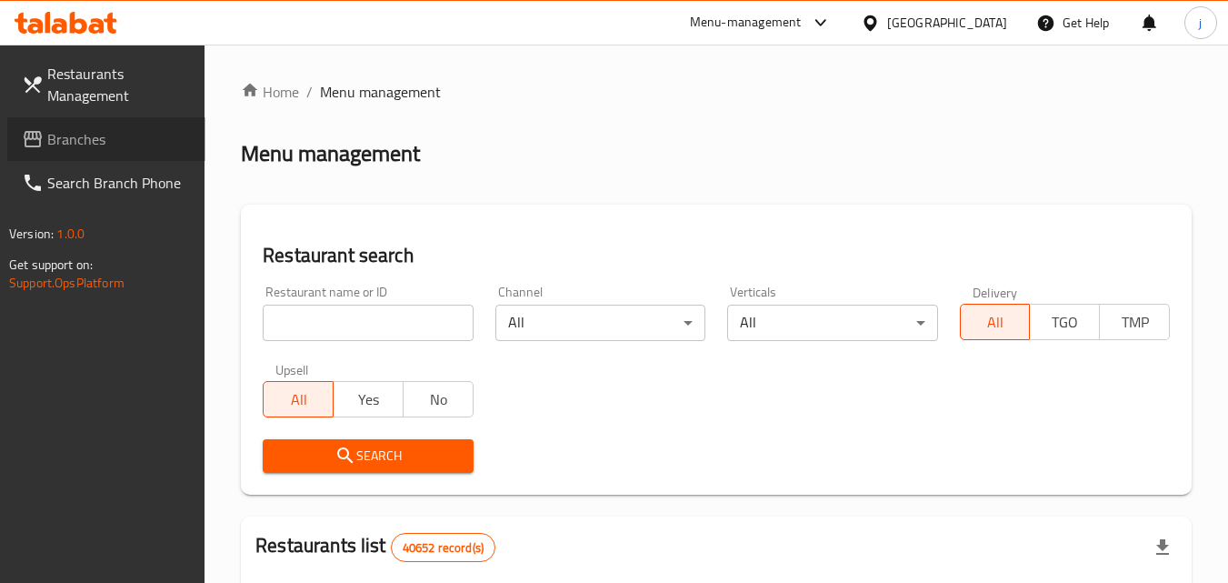
click at [70, 145] on span "Branches" at bounding box center [119, 139] width 144 height 22
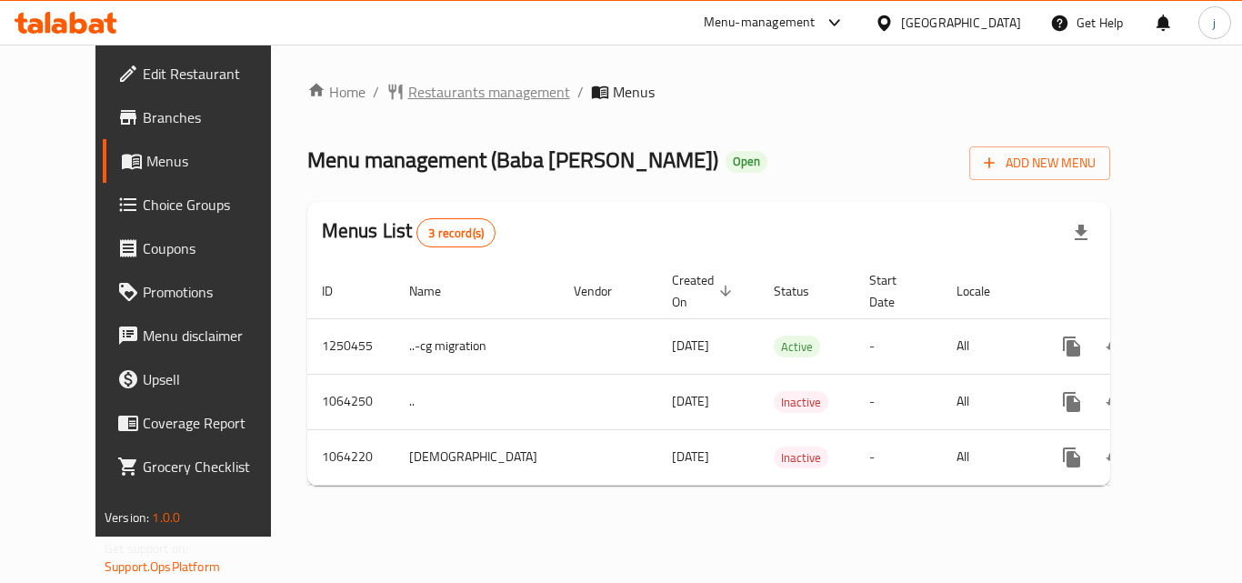
click at [408, 96] on span "Restaurants management" at bounding box center [489, 92] width 162 height 22
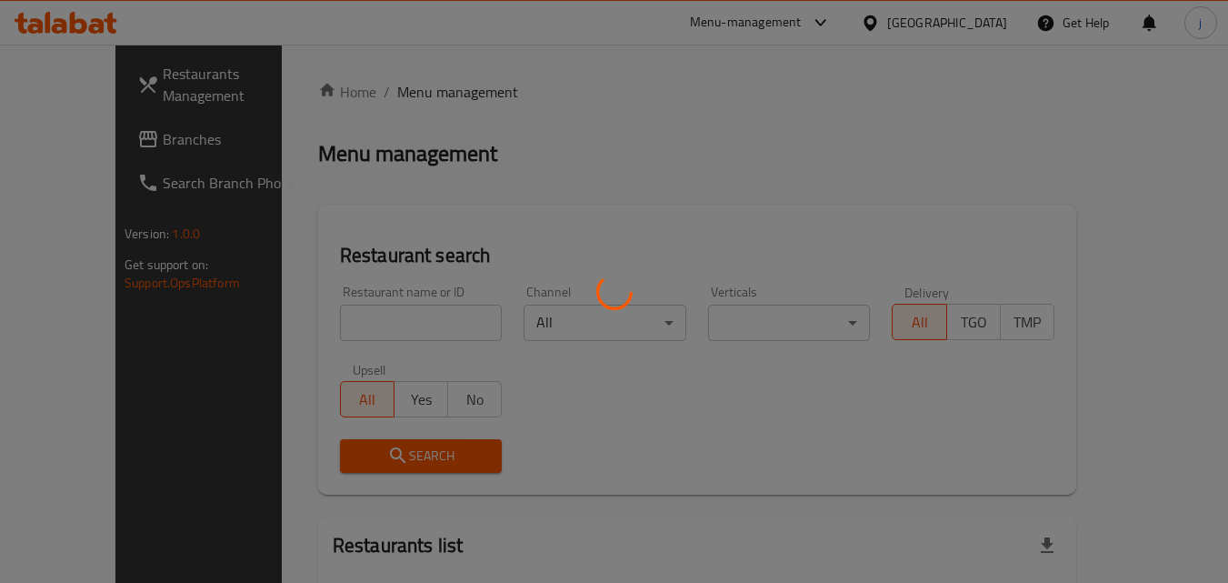
click at [67, 138] on div at bounding box center [614, 291] width 1228 height 583
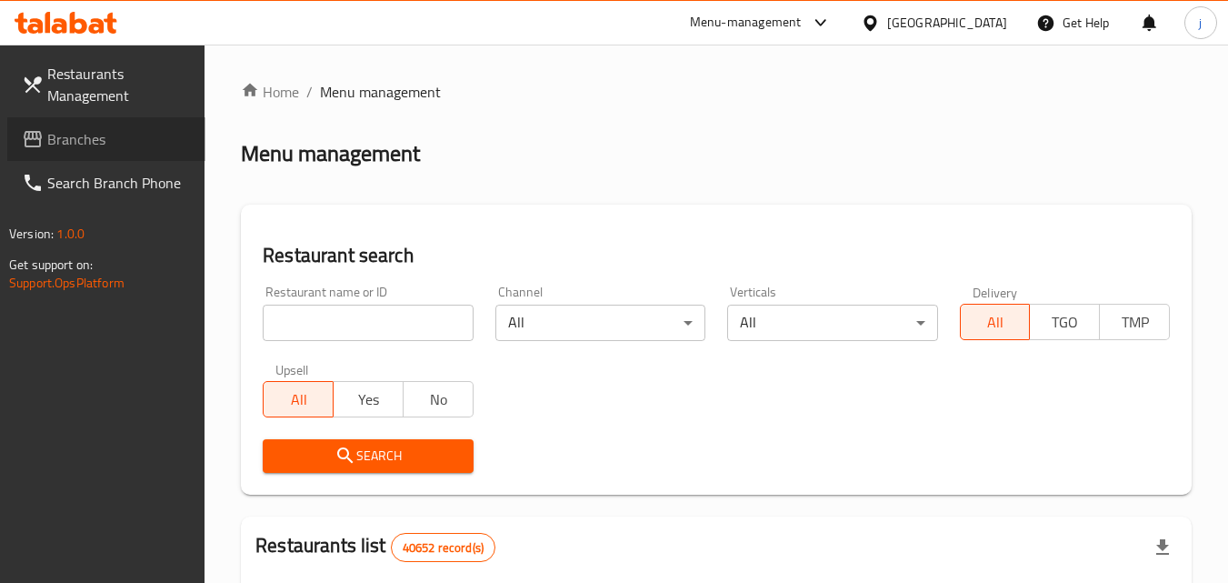
click at [67, 138] on span "Branches" at bounding box center [119, 139] width 144 height 22
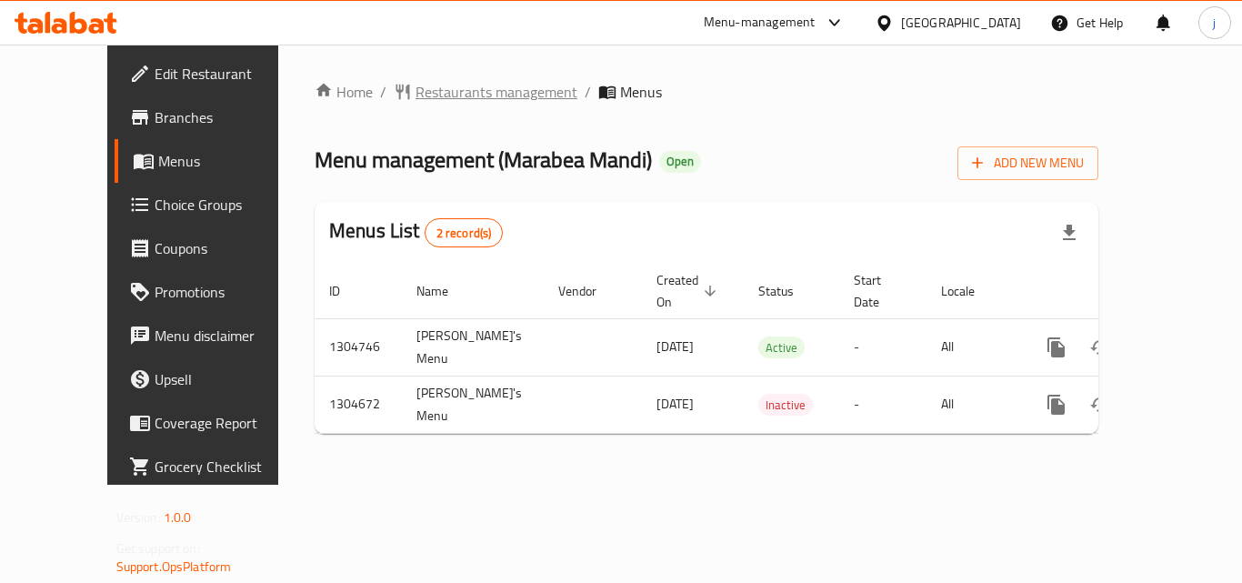
click at [415, 95] on span "Restaurants management" at bounding box center [496, 92] width 162 height 22
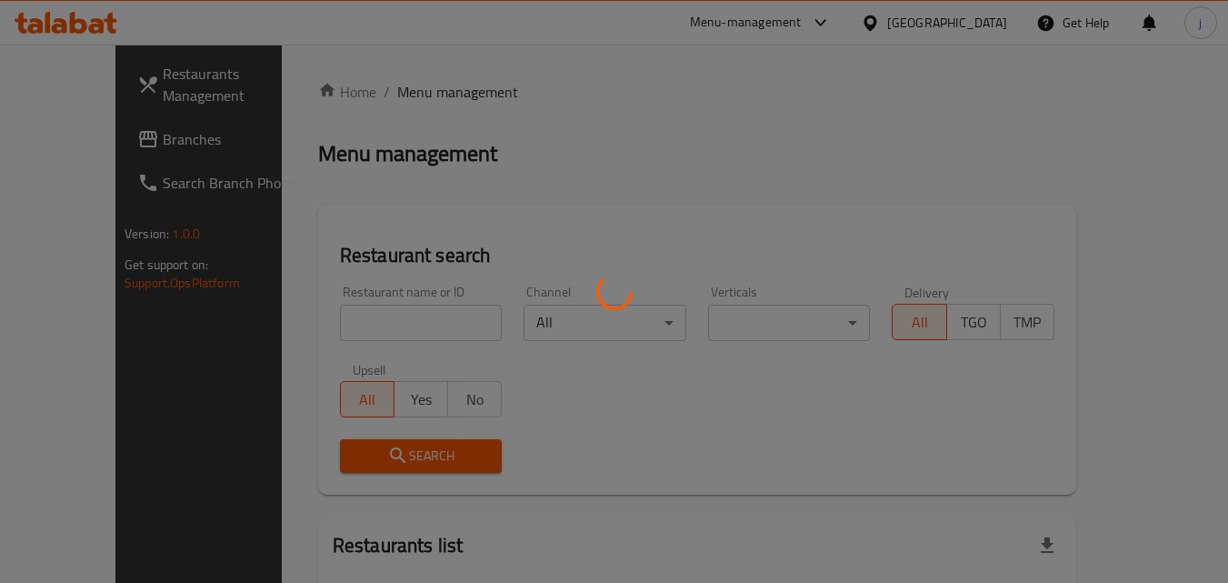
click at [45, 147] on div at bounding box center [614, 291] width 1228 height 583
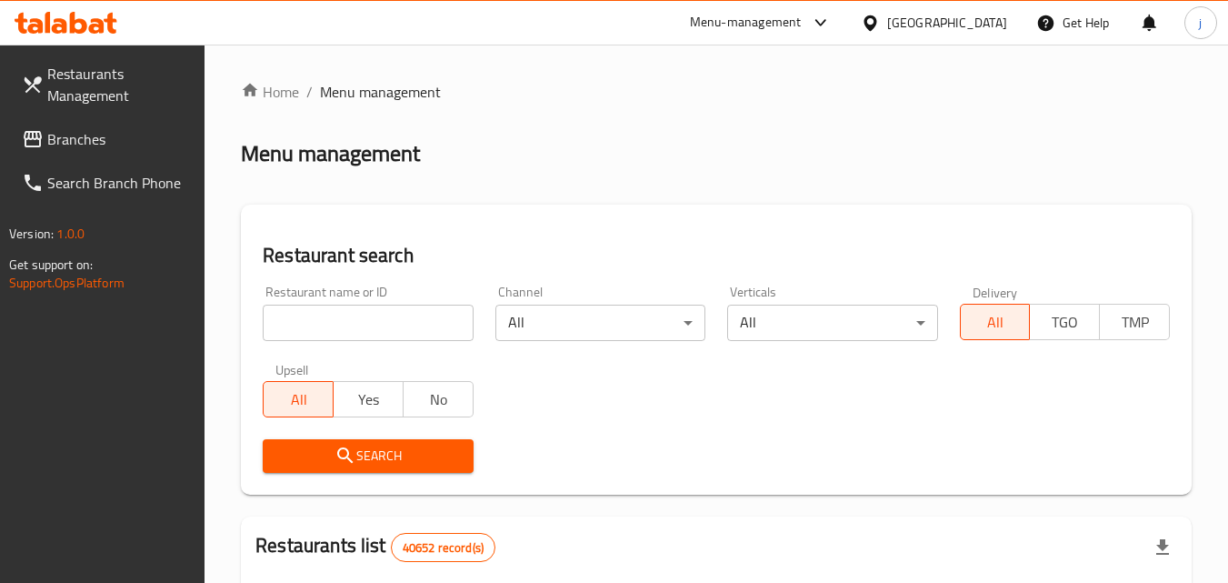
click at [80, 139] on span "Branches" at bounding box center [119, 139] width 144 height 22
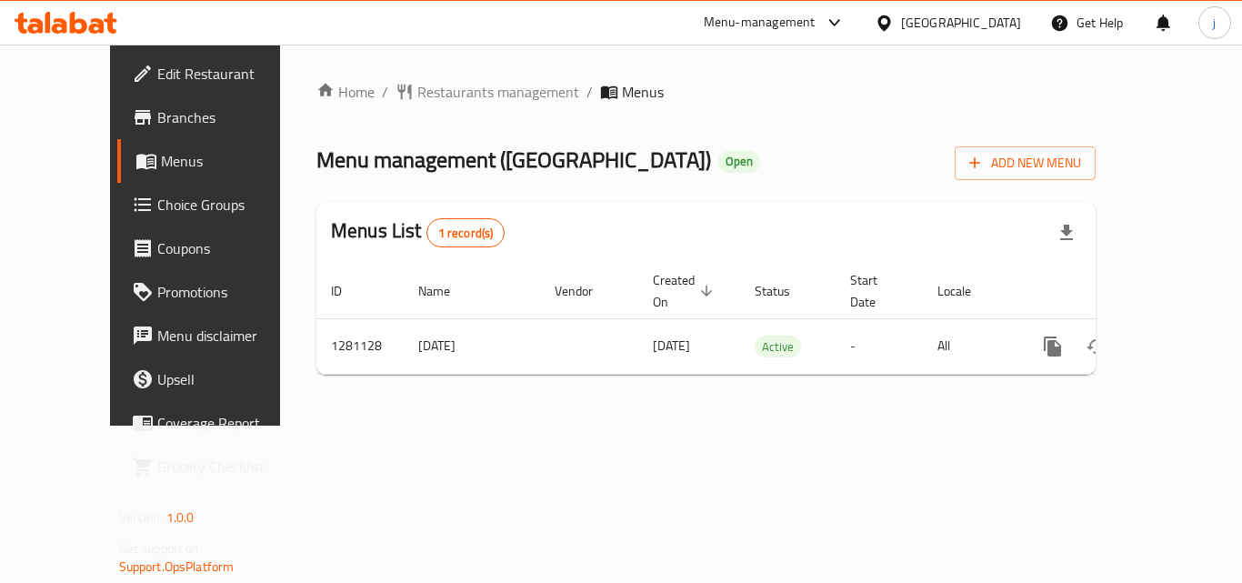
click at [912, 29] on div "[GEOGRAPHIC_DATA]" at bounding box center [961, 23] width 120 height 20
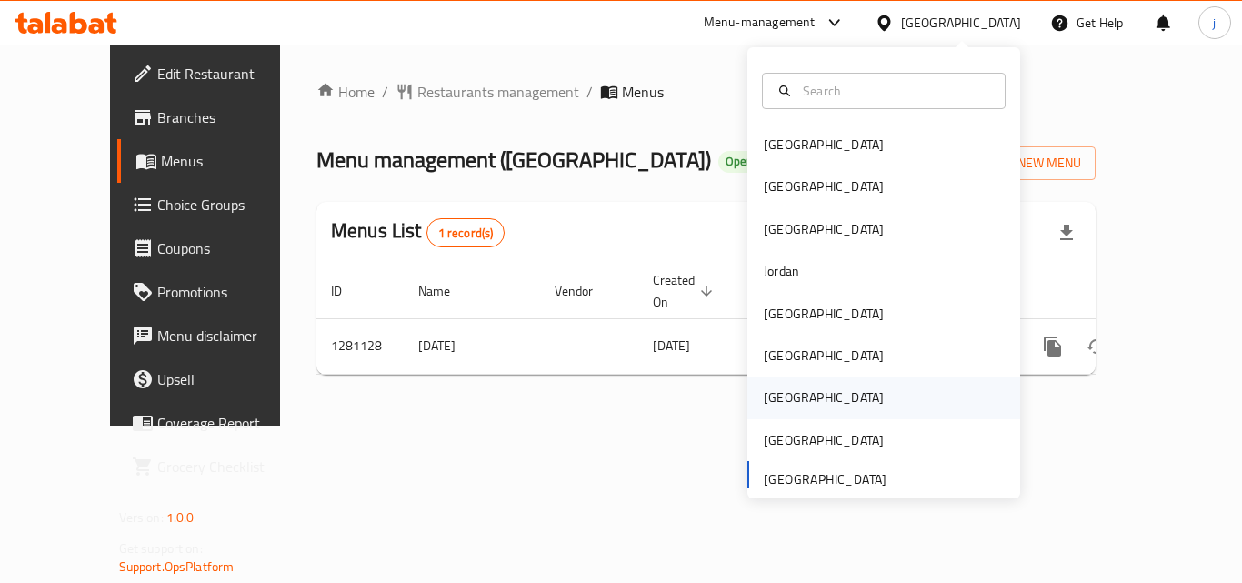
click at [764, 396] on div "[GEOGRAPHIC_DATA]" at bounding box center [824, 397] width 120 height 20
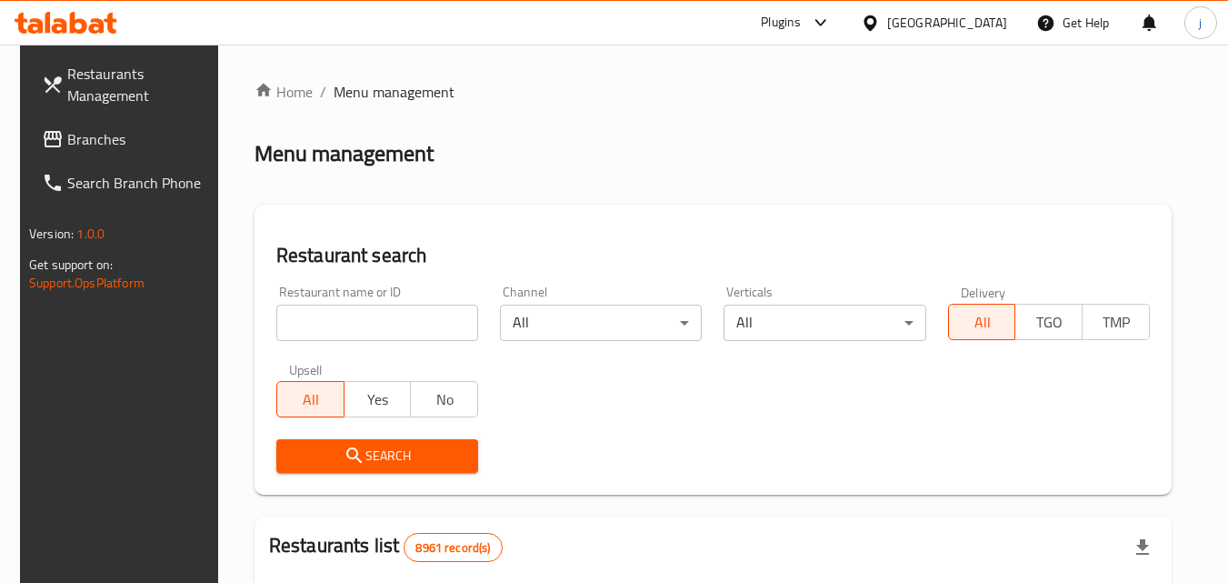
drag, startPoint x: 112, startPoint y: 140, endPoint x: 57, endPoint y: 150, distance: 55.5
click at [112, 140] on span "Branches" at bounding box center [139, 139] width 144 height 22
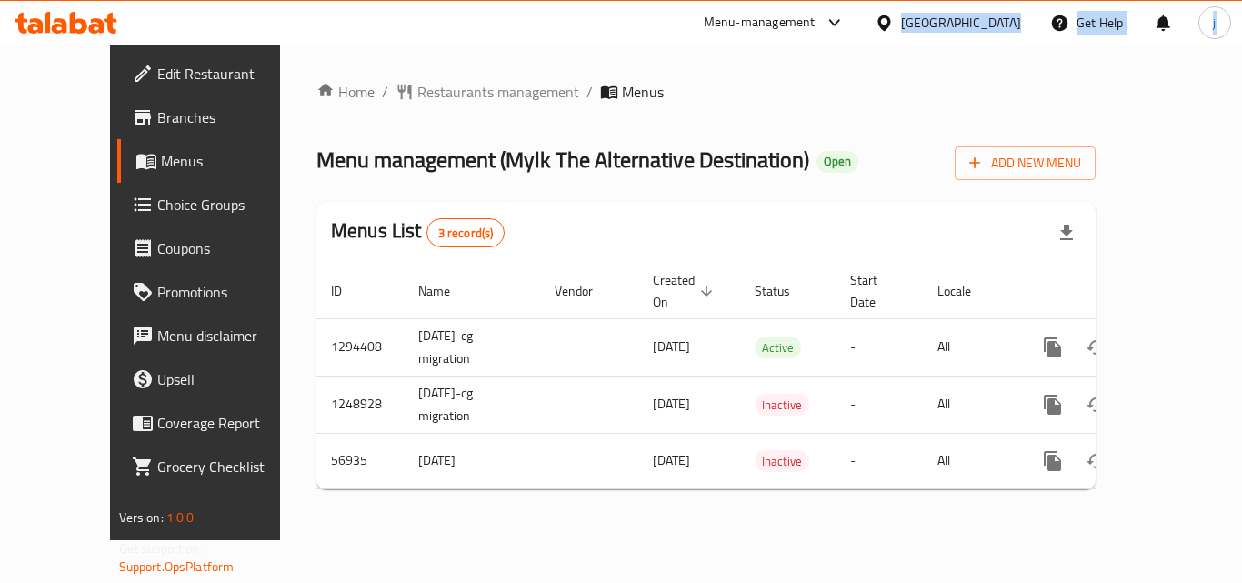
click at [940, 44] on div "Menu-management [GEOGRAPHIC_DATA] Get Help j" at bounding box center [621, 22] width 1242 height 45
click at [901, 19] on div at bounding box center [888, 23] width 26 height 20
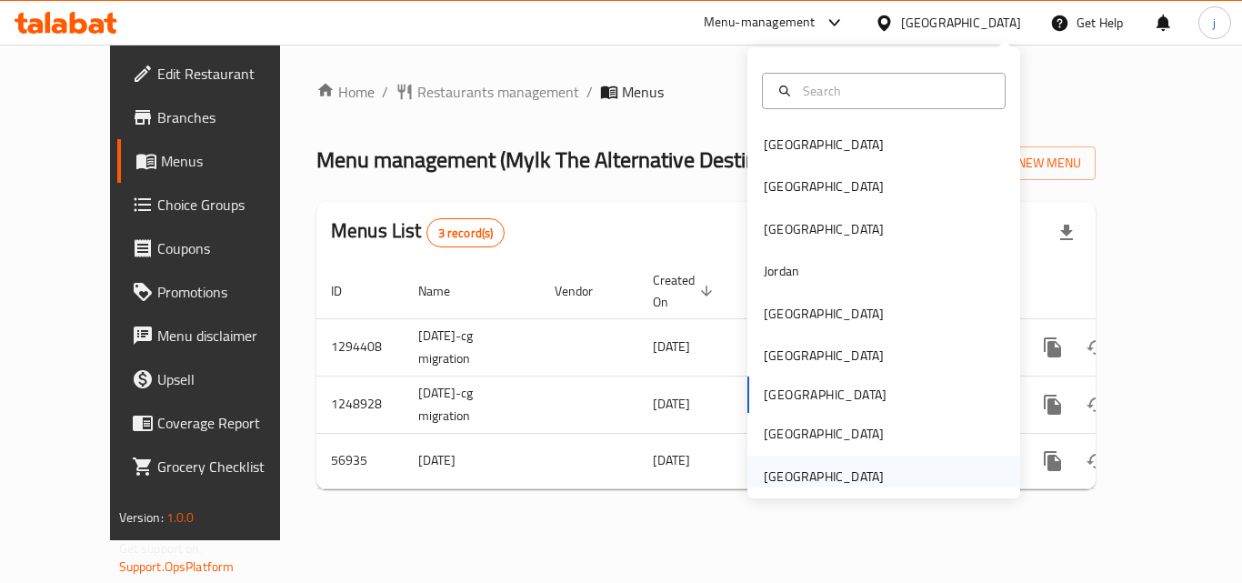
click at [778, 464] on div "[GEOGRAPHIC_DATA]" at bounding box center [823, 476] width 149 height 42
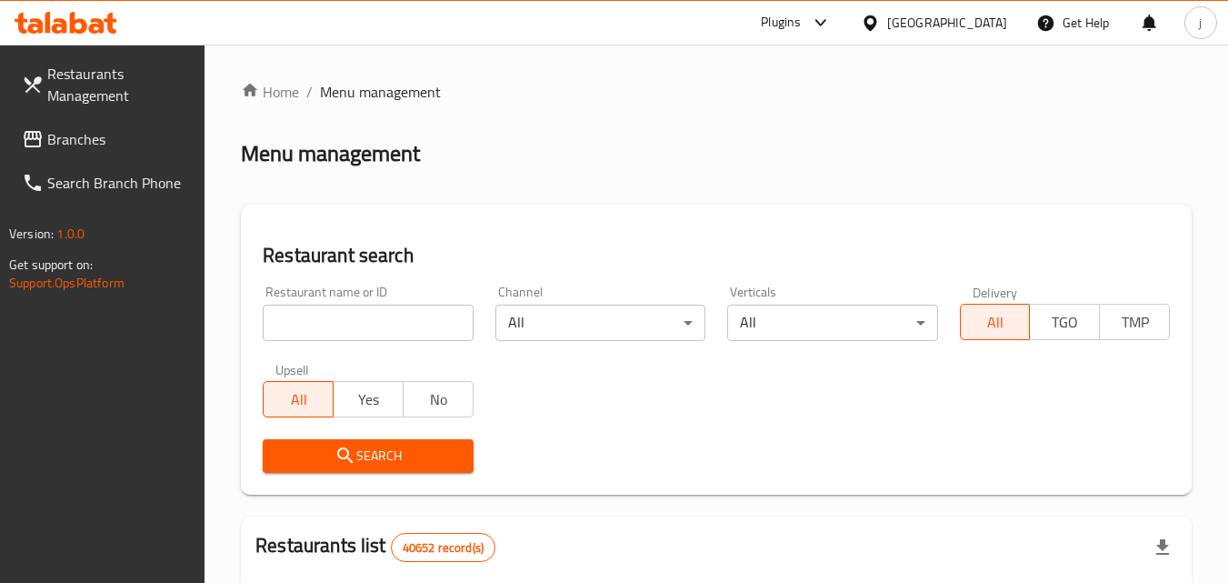
click at [95, 137] on span "Branches" at bounding box center [119, 139] width 144 height 22
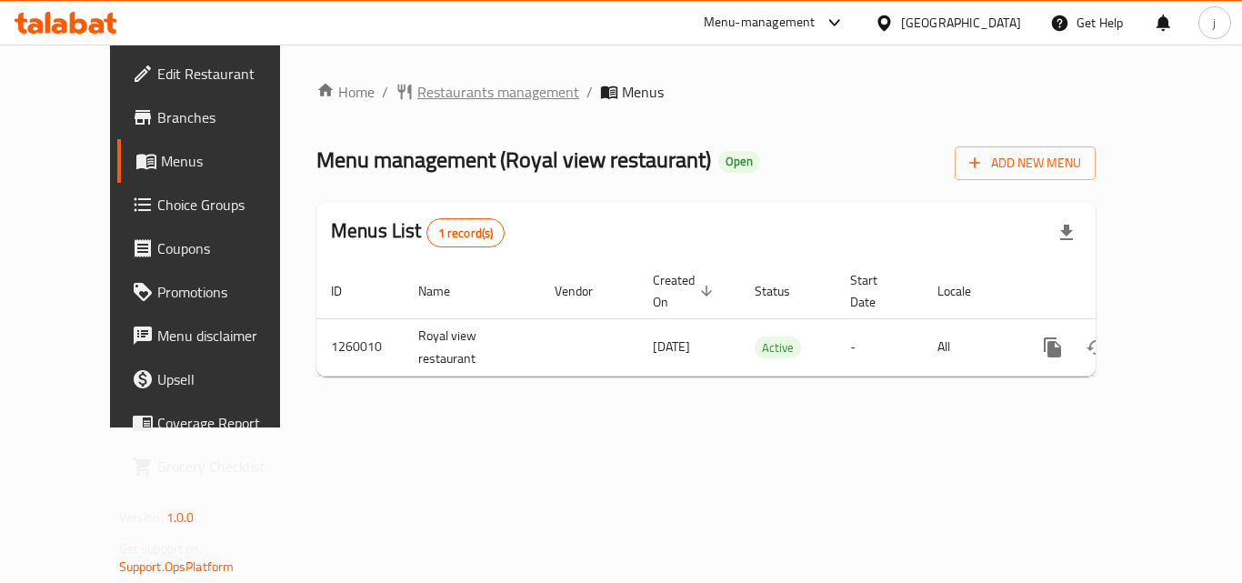
click at [417, 95] on span "Restaurants management" at bounding box center [498, 92] width 162 height 22
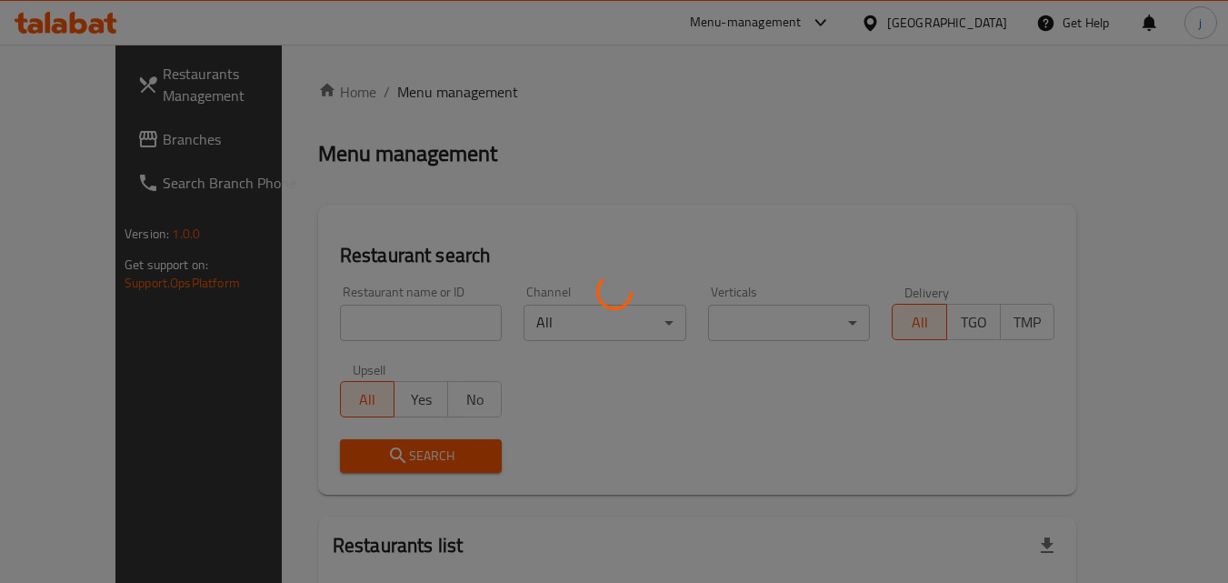
click at [79, 144] on div at bounding box center [614, 291] width 1228 height 583
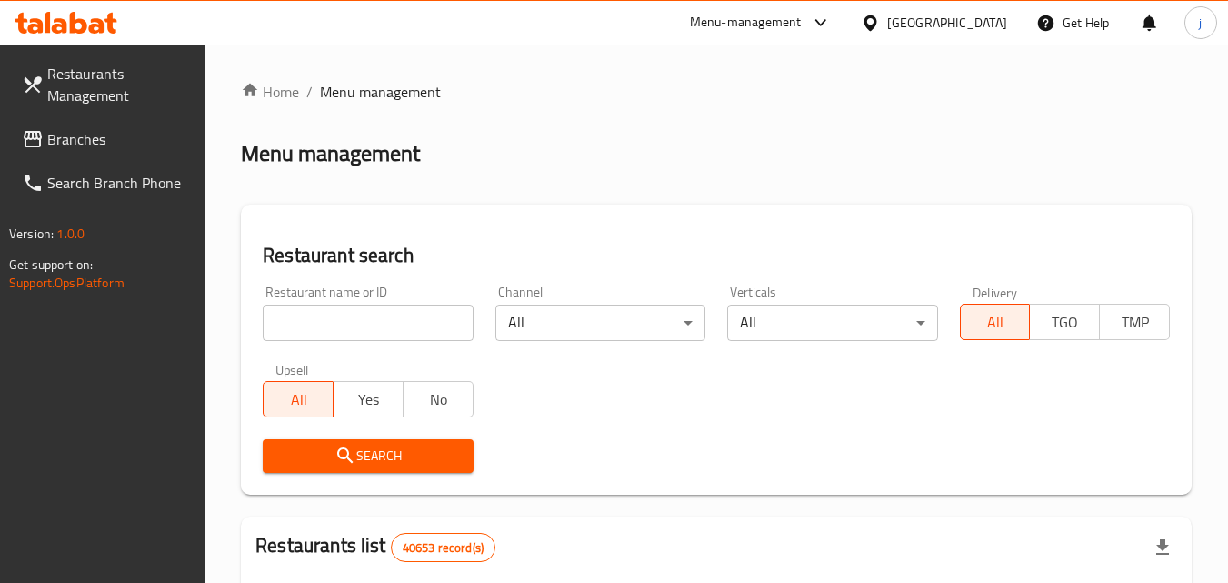
click at [79, 144] on span "Branches" at bounding box center [119, 139] width 144 height 22
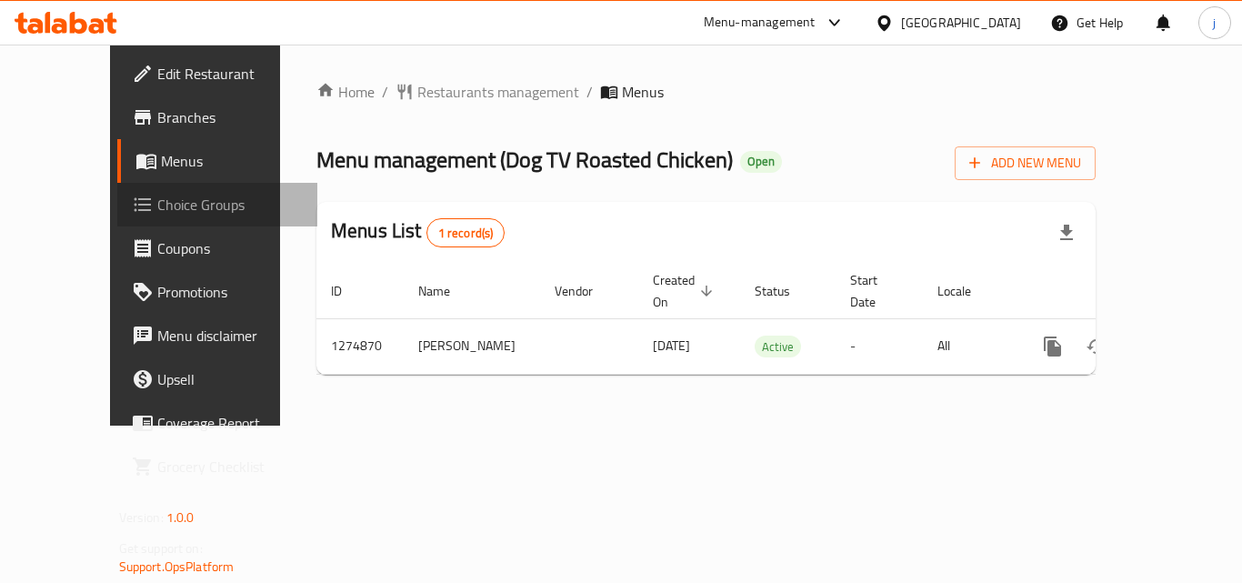
click at [157, 205] on span "Choice Groups" at bounding box center [229, 205] width 145 height 22
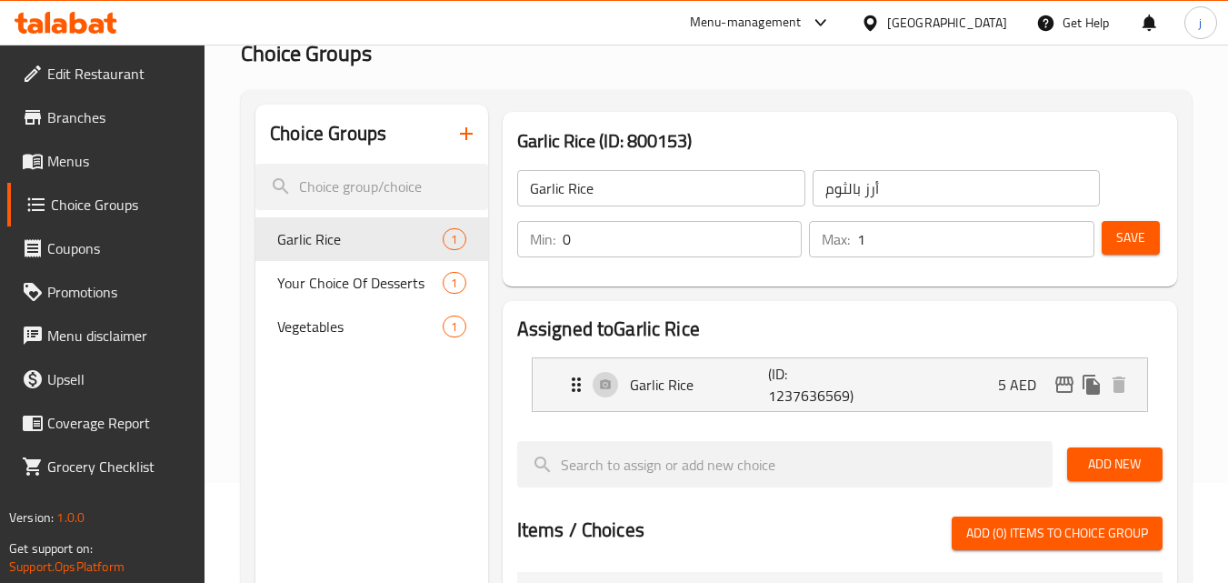
scroll to position [91, 0]
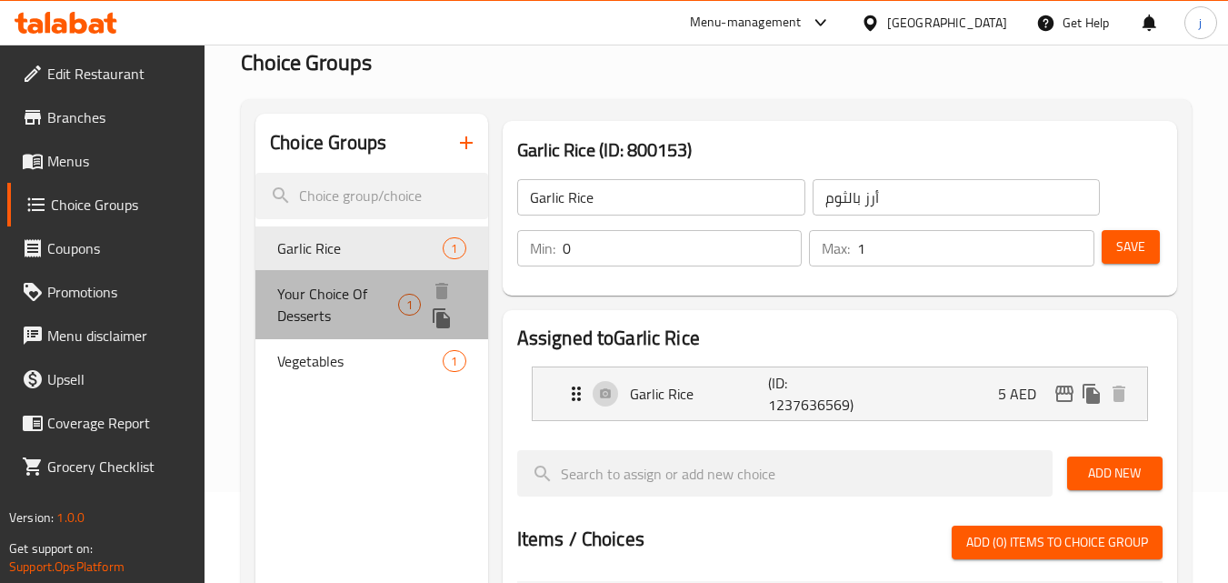
click at [345, 295] on span "Your Choice Of Desserts" at bounding box center [337, 305] width 121 height 44
type input "Your Choice Of Desserts"
type input "اختيارك من الحلويات"
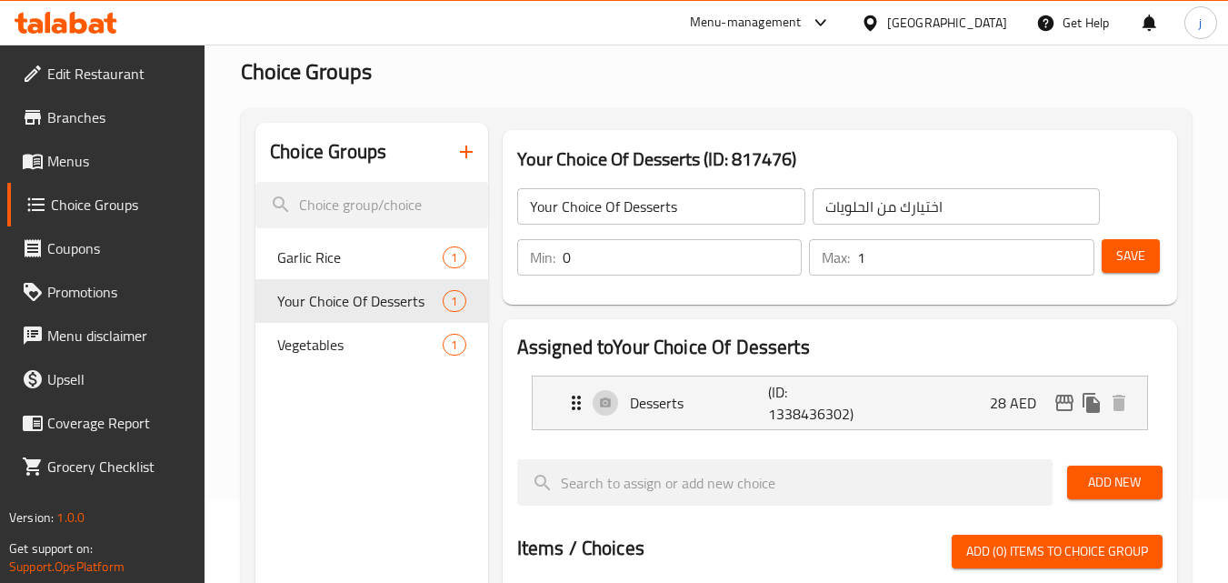
scroll to position [0, 0]
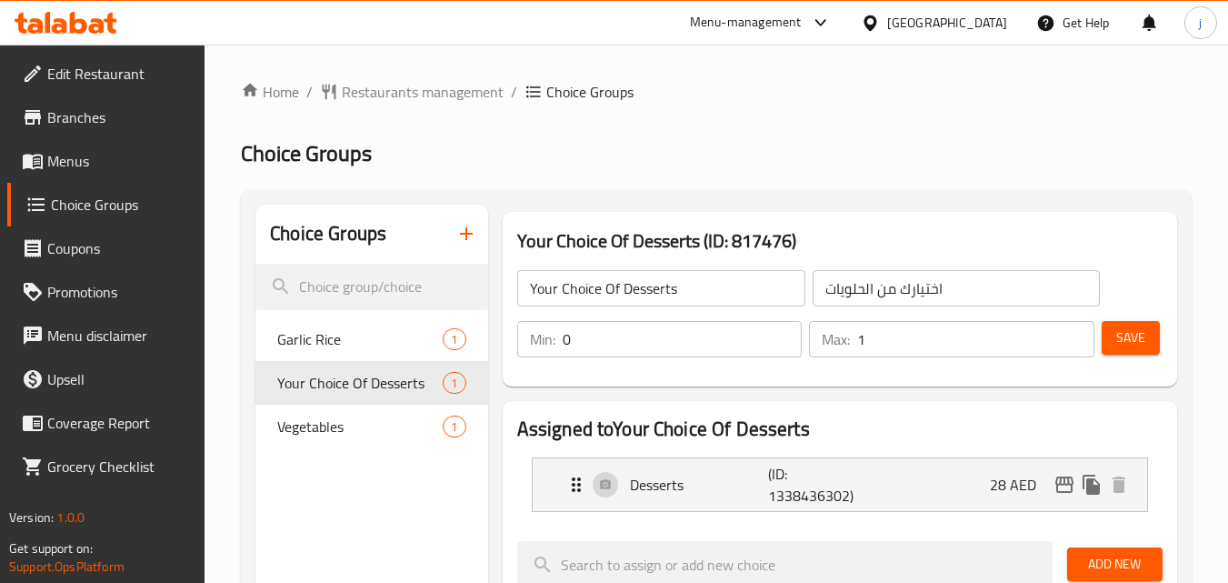
drag, startPoint x: 101, startPoint y: 147, endPoint x: 22, endPoint y: 165, distance: 81.2
click at [101, 148] on link "Menus" at bounding box center [106, 161] width 198 height 44
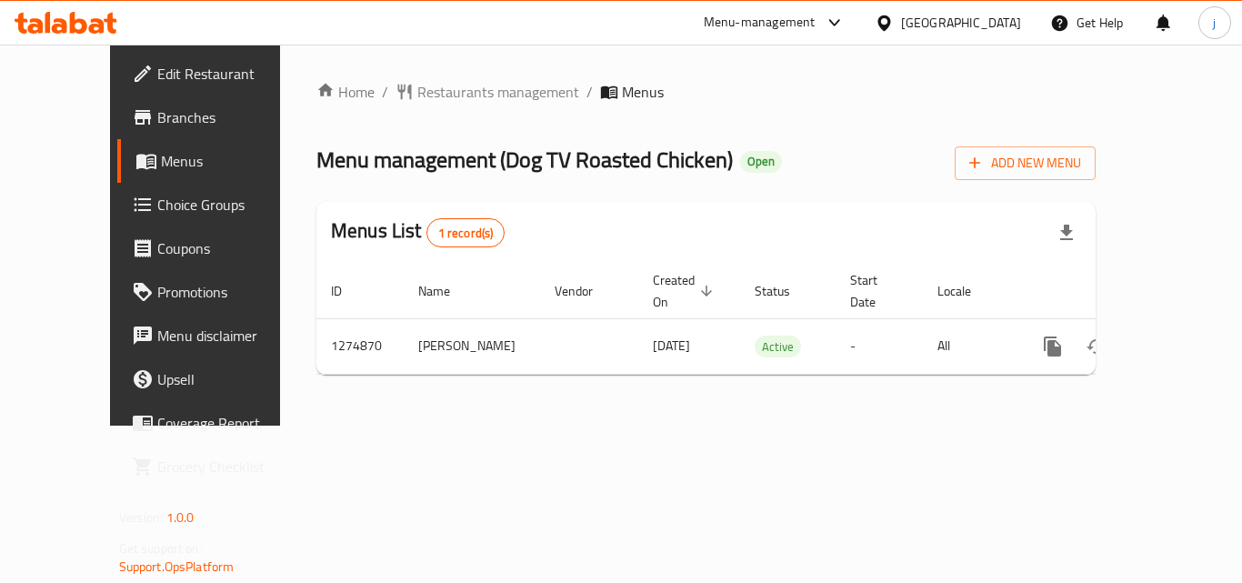
click at [932, 26] on div "[GEOGRAPHIC_DATA]" at bounding box center [961, 23] width 120 height 20
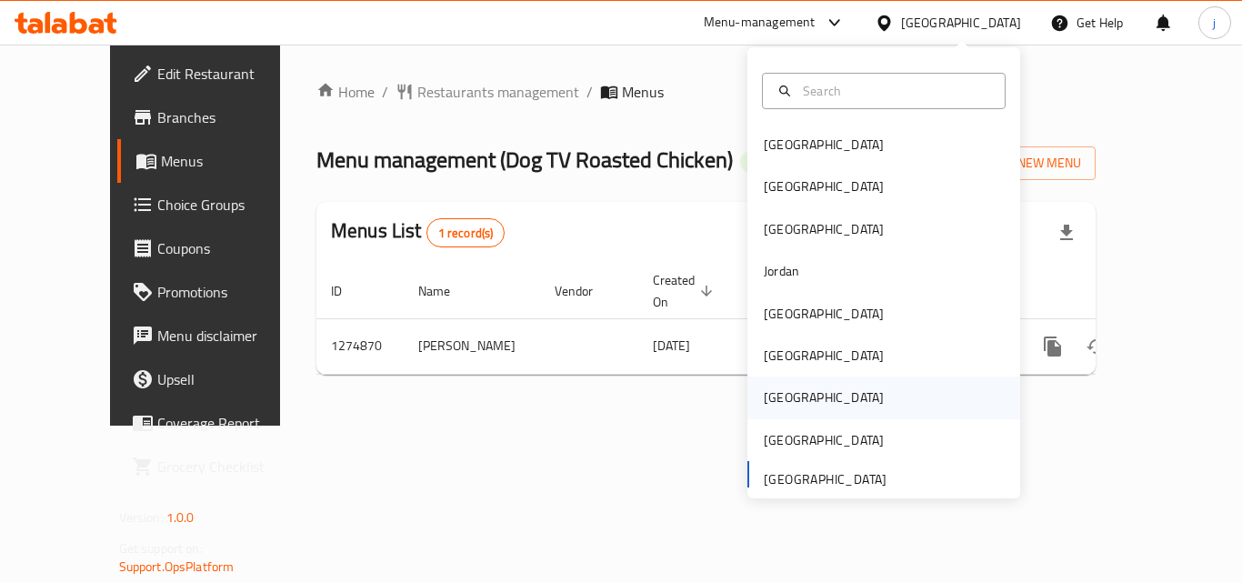
click at [764, 387] on div "[GEOGRAPHIC_DATA]" at bounding box center [824, 397] width 120 height 20
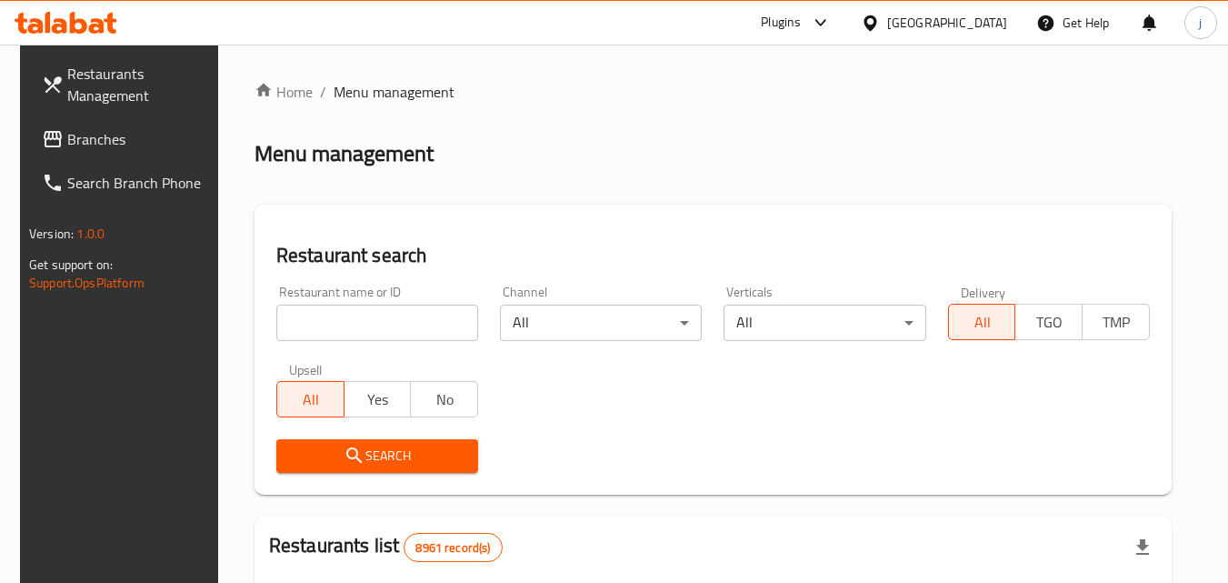
click at [121, 142] on span "Branches" at bounding box center [139, 139] width 144 height 22
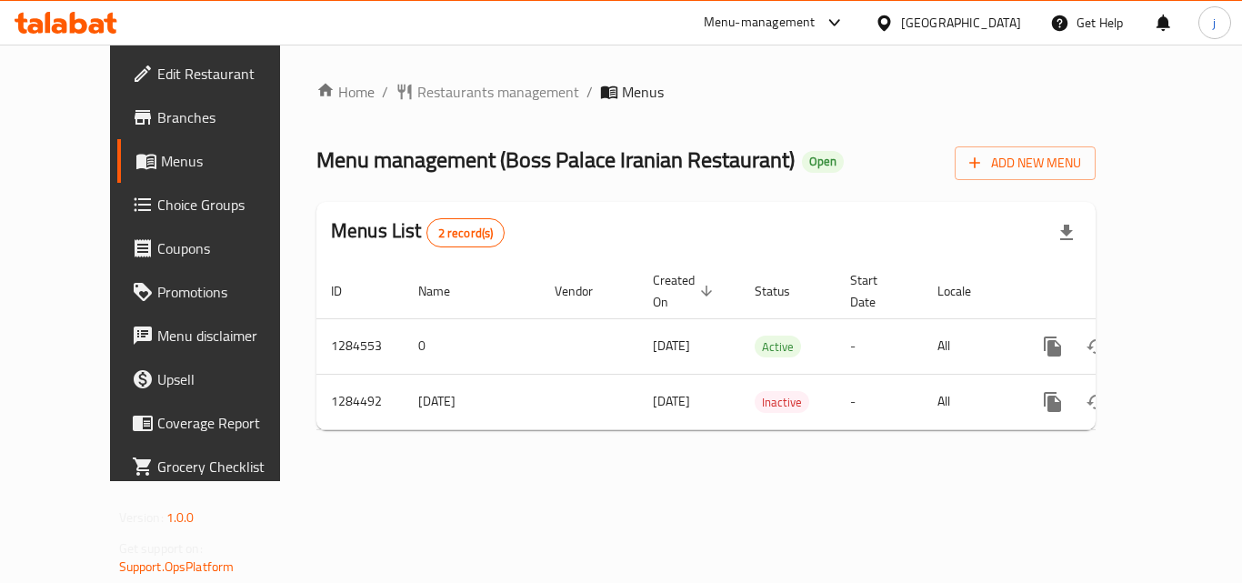
click at [901, 25] on div at bounding box center [888, 23] width 26 height 20
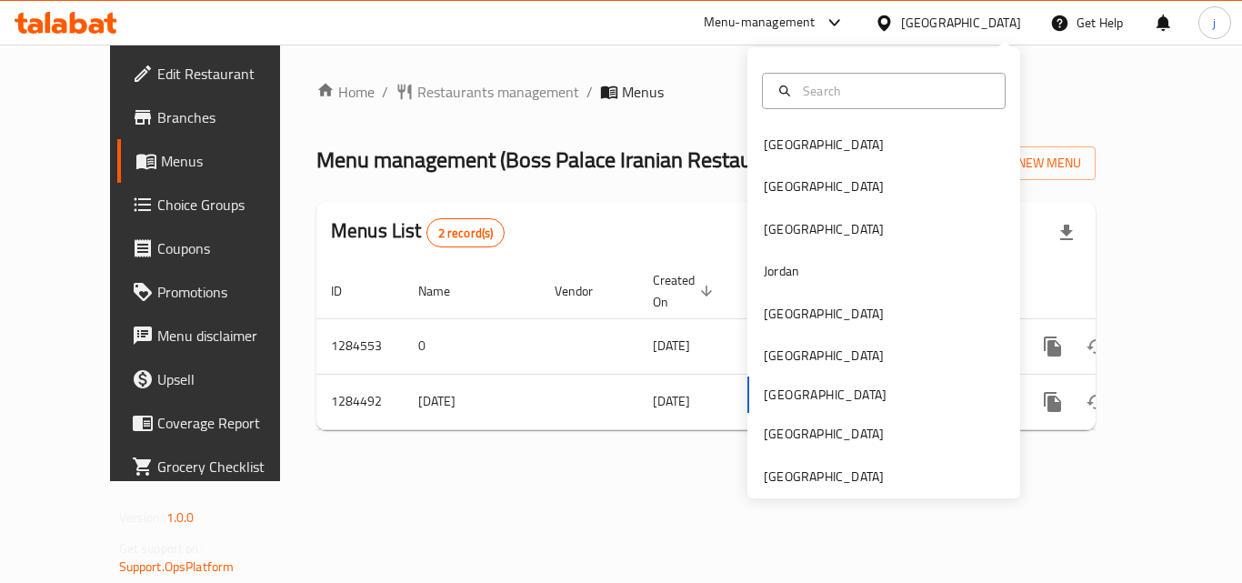
click at [814, 489] on div "[GEOGRAPHIC_DATA] [GEOGRAPHIC_DATA] [GEOGRAPHIC_DATA] [GEOGRAPHIC_DATA] [GEOGRA…" at bounding box center [883, 272] width 273 height 451
click at [775, 466] on div "[GEOGRAPHIC_DATA]" at bounding box center [824, 476] width 120 height 20
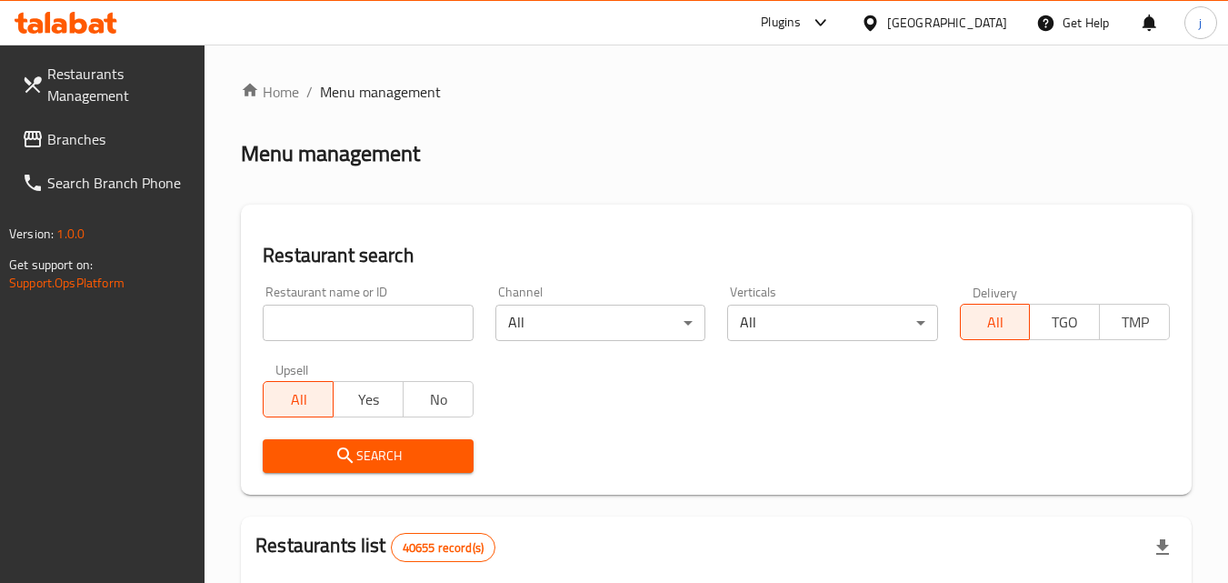
click at [63, 140] on span "Branches" at bounding box center [119, 139] width 144 height 22
